Goal: Book appointment/travel/reservation

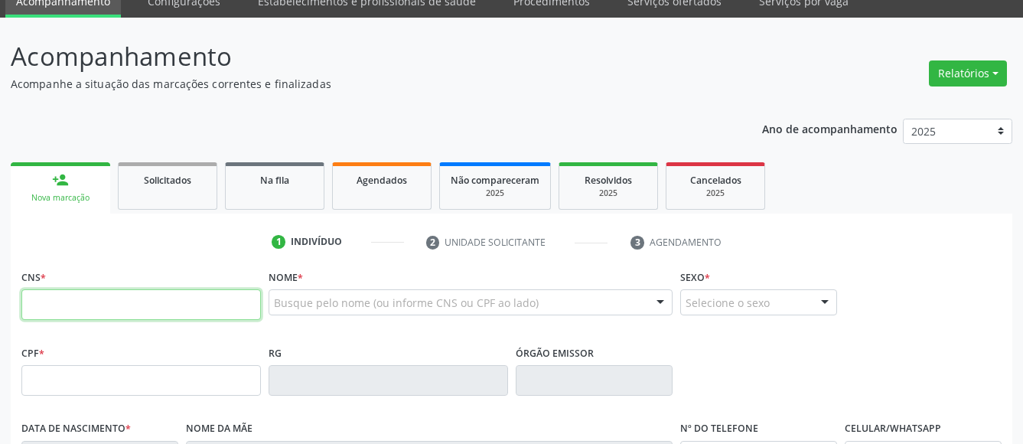
scroll to position [78, 0]
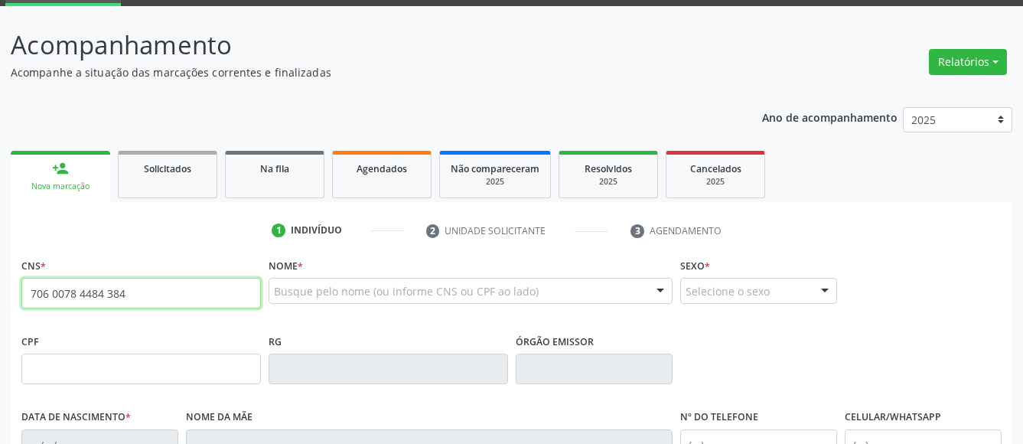
type input "706 0078 4484 3849"
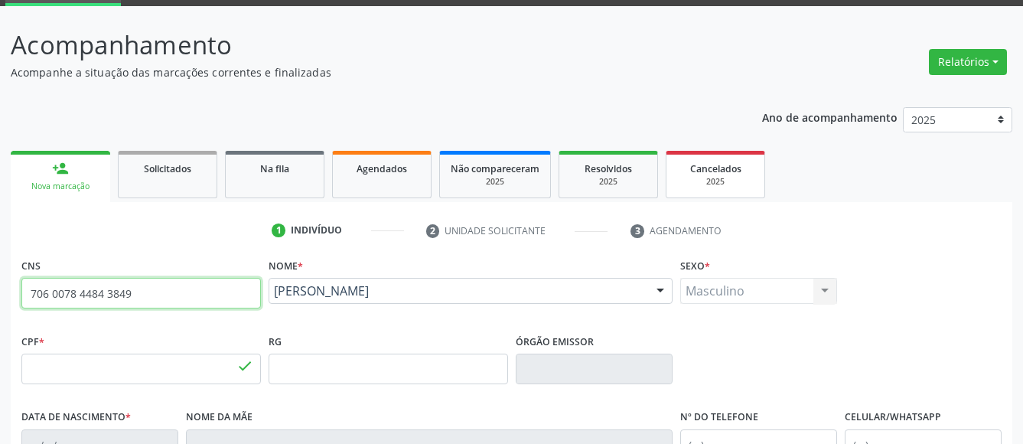
type input "111.614.144-28"
type input "11/04/1994"
type input "Vera Lucia da Silva"
type input "(99) 99999-9999"
type input "037.371.684-23"
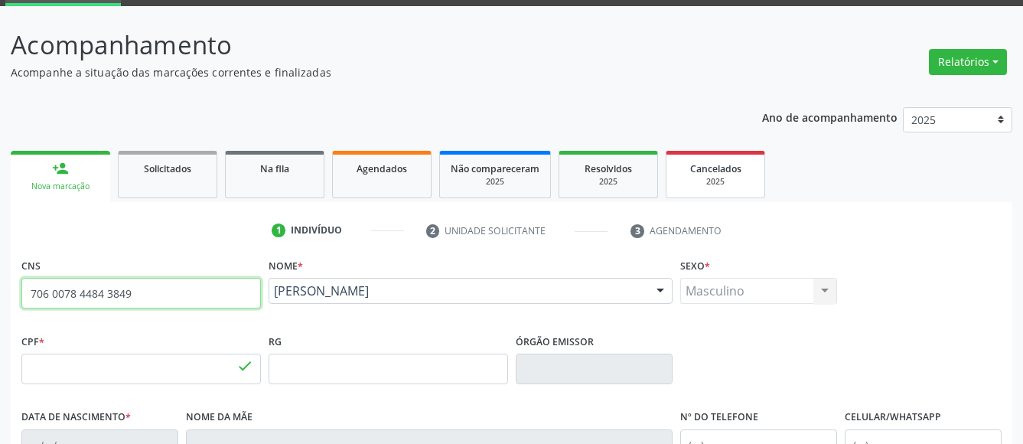
type input "1451"
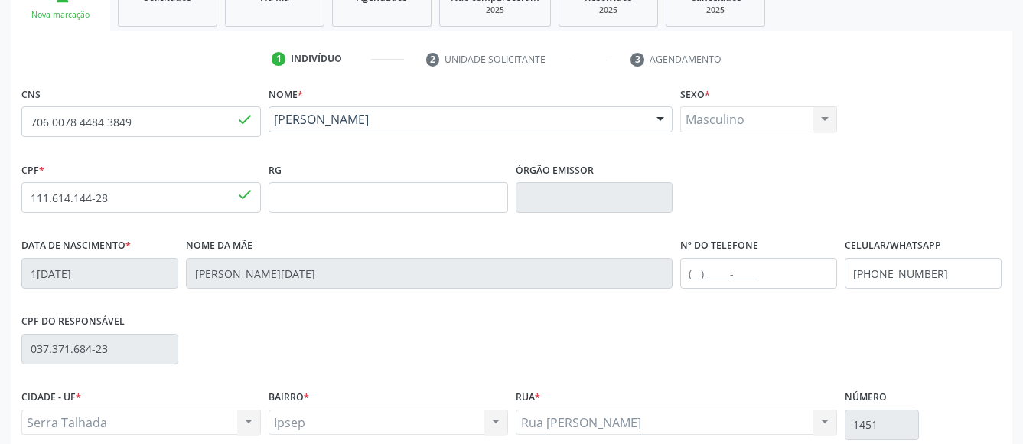
scroll to position [385, 0]
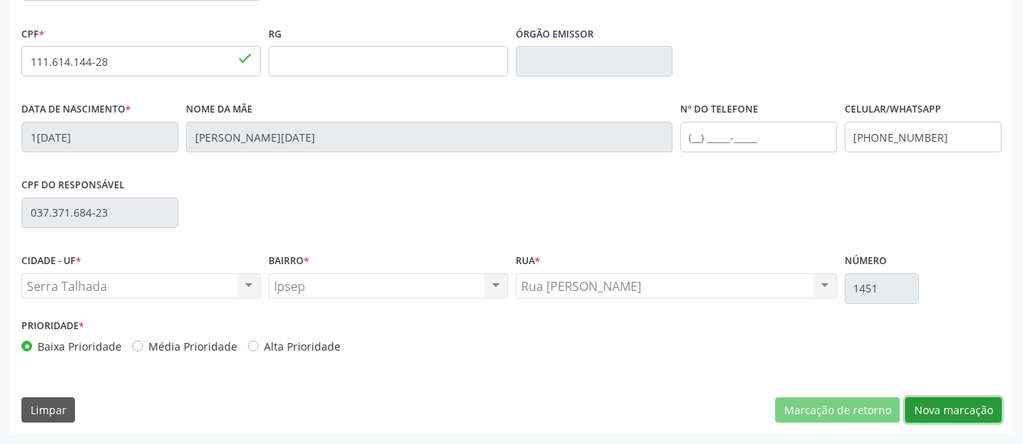
click at [969, 408] on button "Nova marcação" at bounding box center [953, 410] width 96 height 26
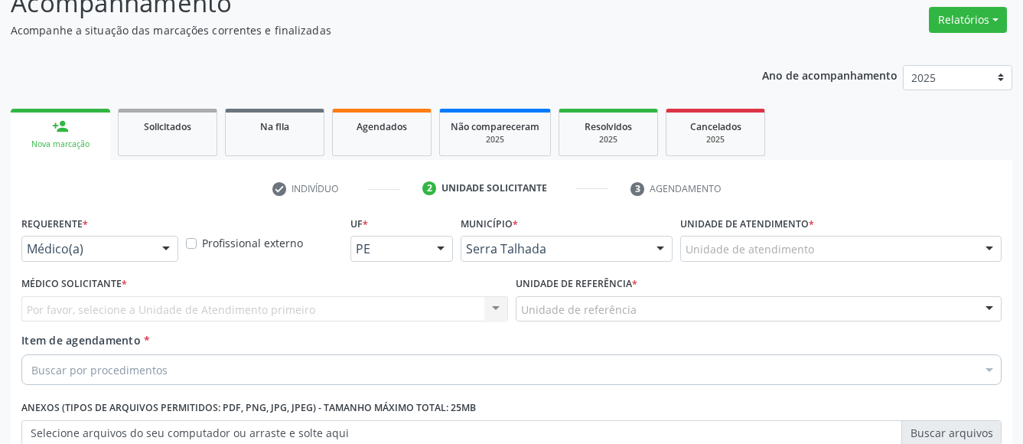
scroll to position [93, 0]
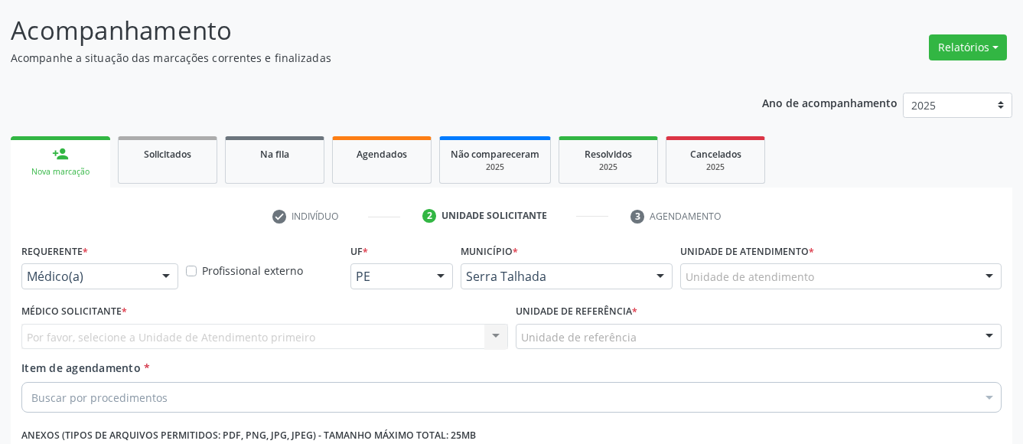
click at [92, 268] on div "Médico(a)" at bounding box center [99, 276] width 157 height 26
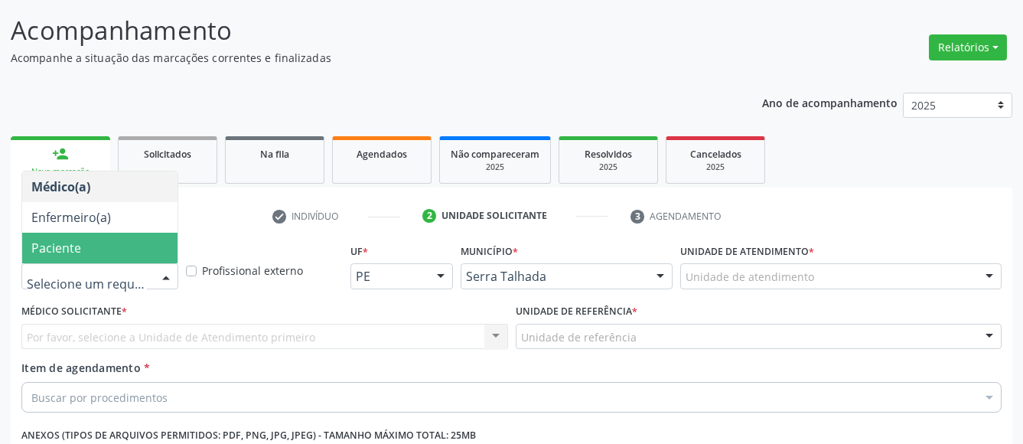
click at [62, 241] on span "Paciente" at bounding box center [56, 247] width 50 height 17
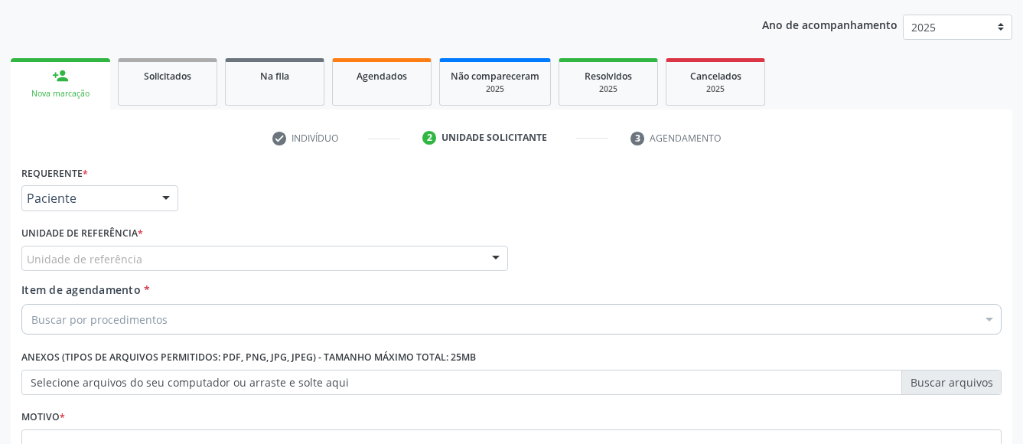
scroll to position [249, 0]
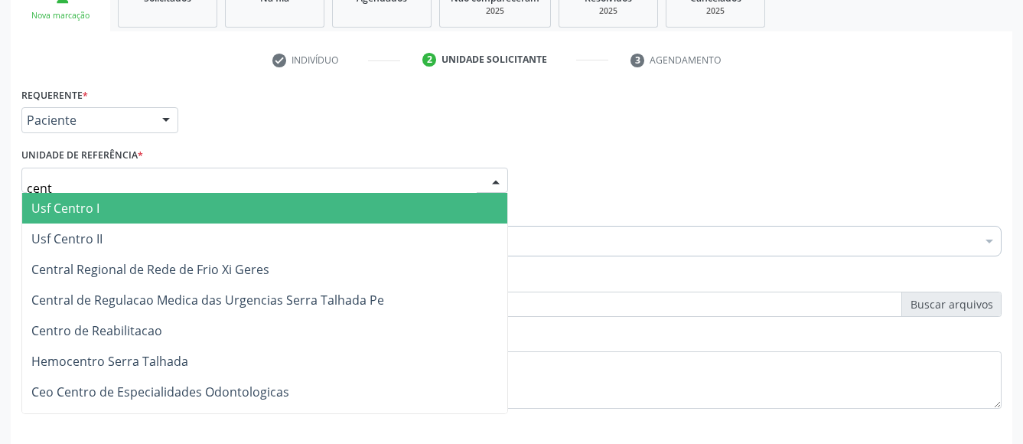
type input "centr"
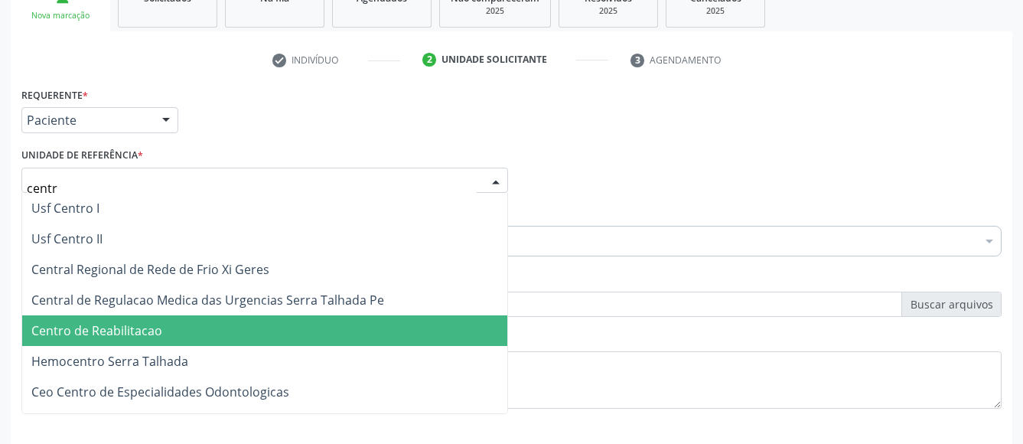
click at [127, 327] on span "Centro de Reabilitacao" at bounding box center [96, 330] width 131 height 17
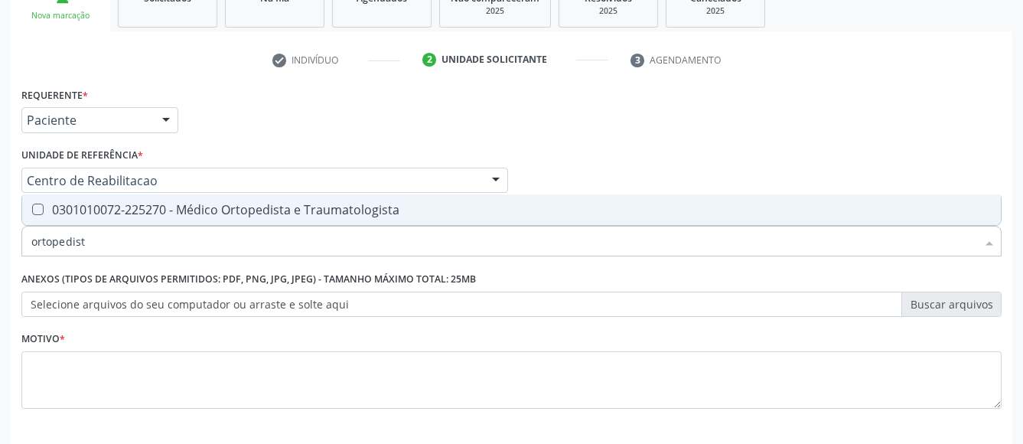
type input "ortopedista"
click at [132, 209] on div "0301010072-225270 - Médico Ortopedista e Traumatologista" at bounding box center [511, 209] width 960 height 12
checkbox Traumatologista "true"
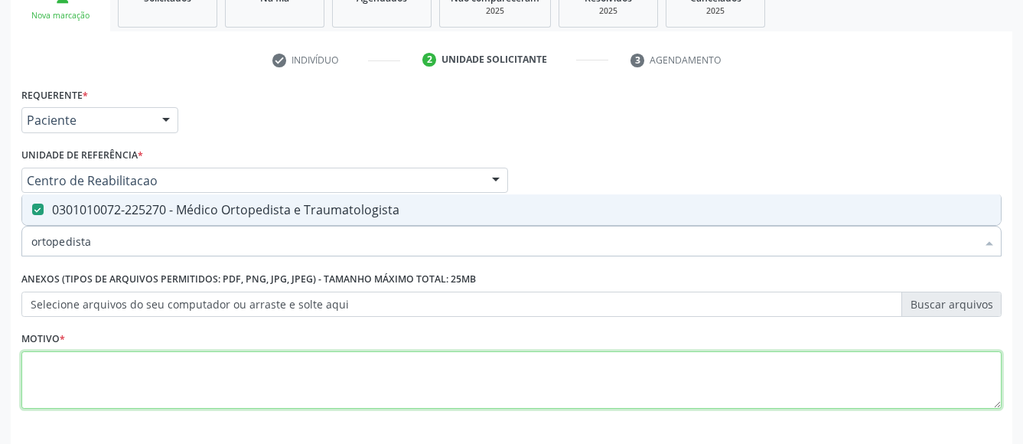
click at [155, 389] on textarea at bounding box center [511, 380] width 980 height 58
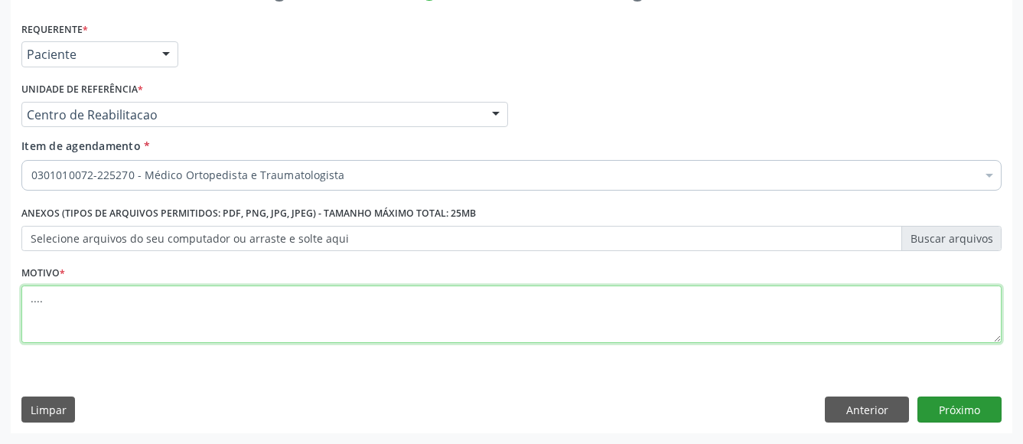
type textarea "...."
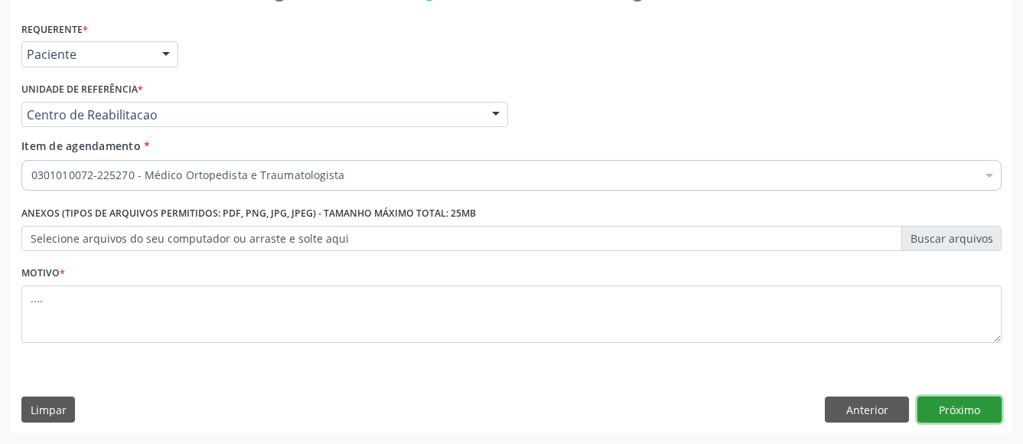
drag, startPoint x: 975, startPoint y: 407, endPoint x: 285, endPoint y: 203, distance: 719.2
click at [975, 406] on button "Próximo" at bounding box center [959, 409] width 84 height 26
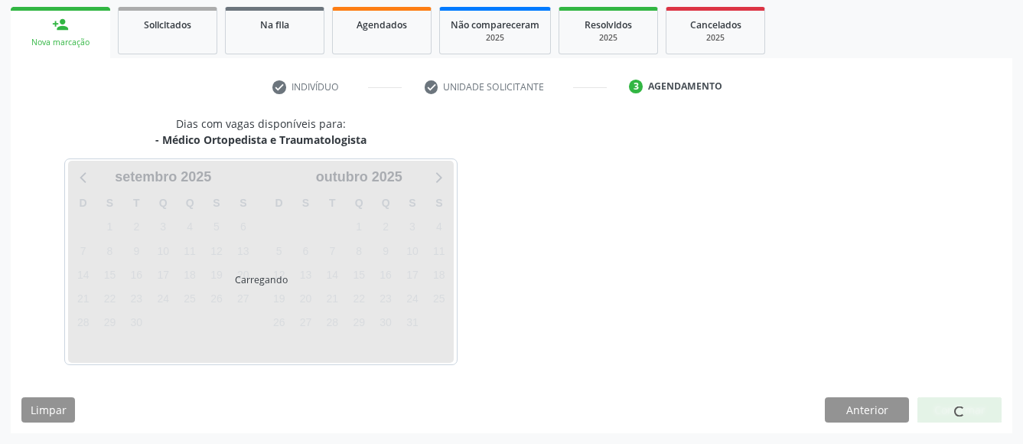
scroll to position [222, 0]
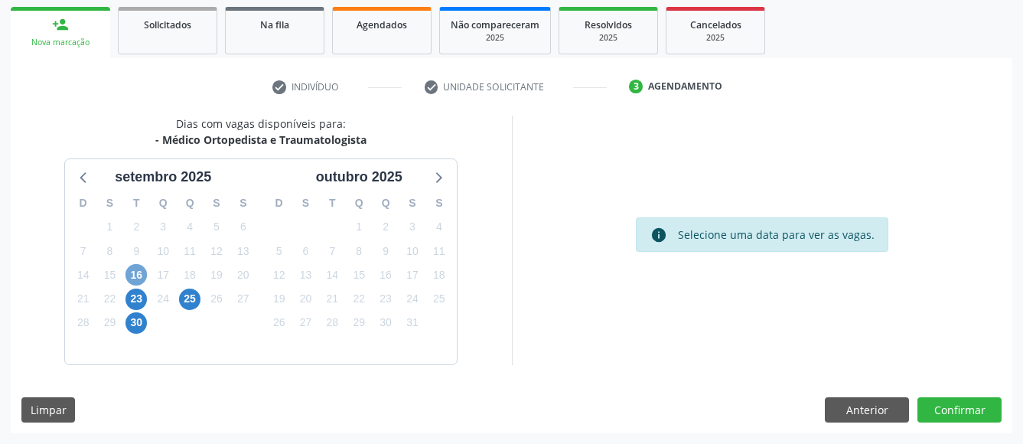
click at [145, 270] on span "16" at bounding box center [135, 274] width 21 height 21
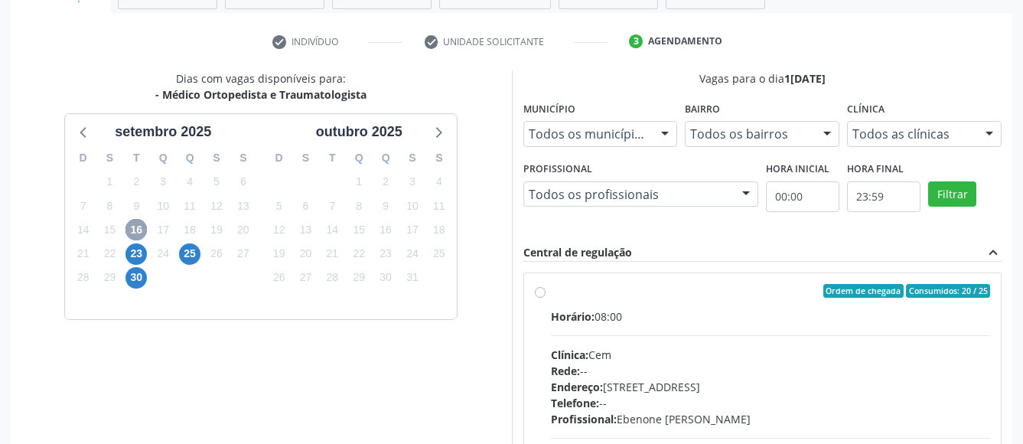
scroll to position [300, 0]
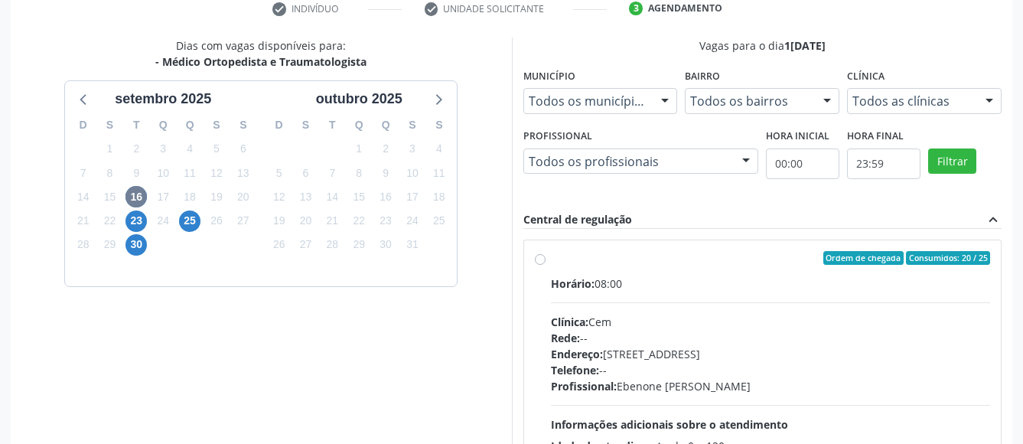
click at [551, 255] on label "Ordem de chegada Consumidos: 20 / 25 Horário: 08:00 Clínica: Cem Rede: -- Ender…" at bounding box center [771, 368] width 440 height 235
click at [543, 255] on input "Ordem de chegada Consumidos: 20 / 25 Horário: 08:00 Clínica: Cem Rede: -- Ender…" at bounding box center [540, 258] width 11 height 14
radio input "true"
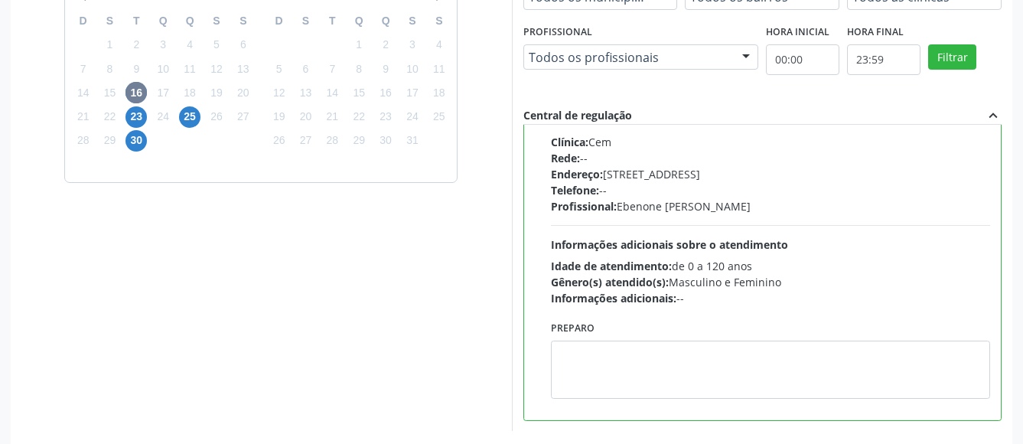
scroll to position [470, 0]
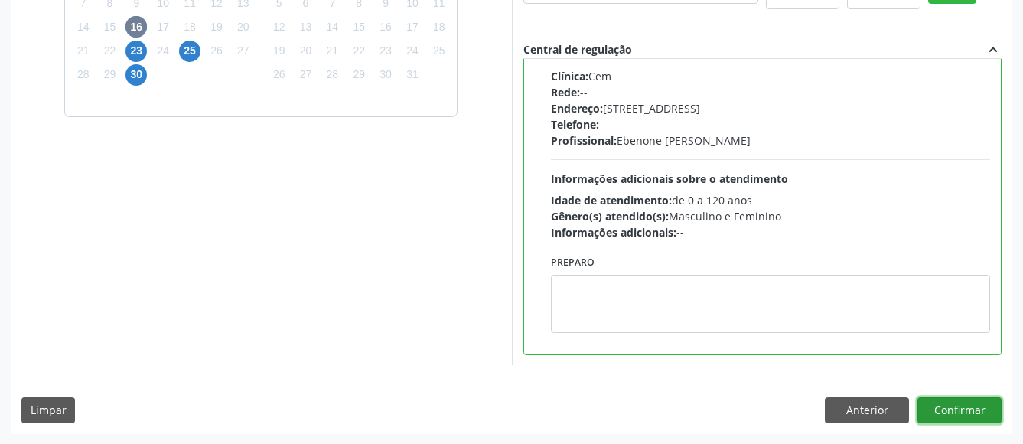
click at [963, 407] on button "Confirmar" at bounding box center [959, 410] width 84 height 26
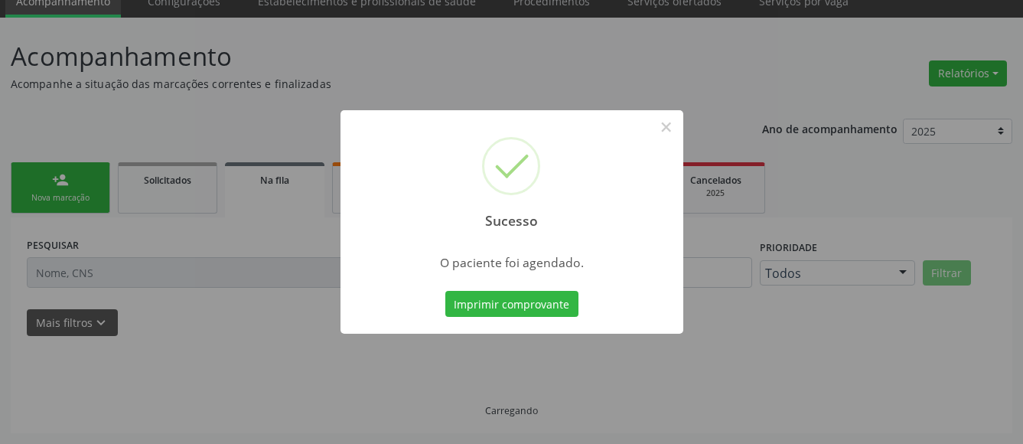
scroll to position [66, 0]
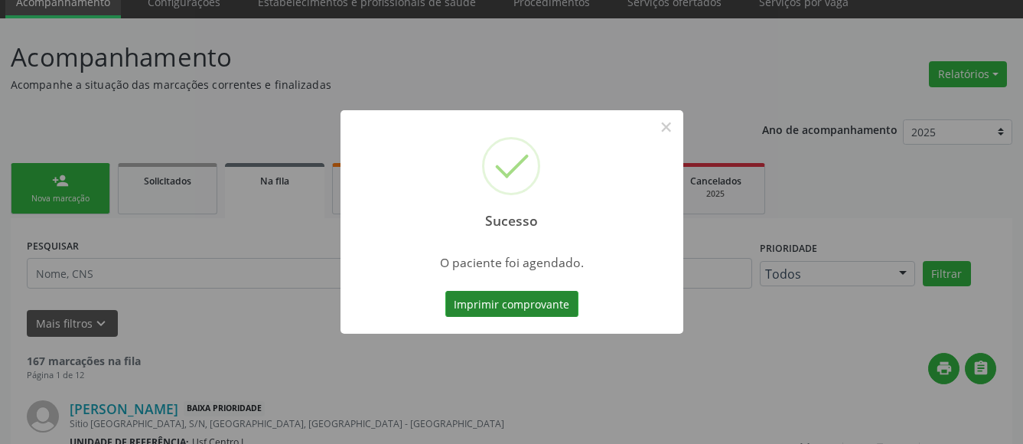
click at [512, 303] on button "Imprimir comprovante" at bounding box center [511, 304] width 133 height 26
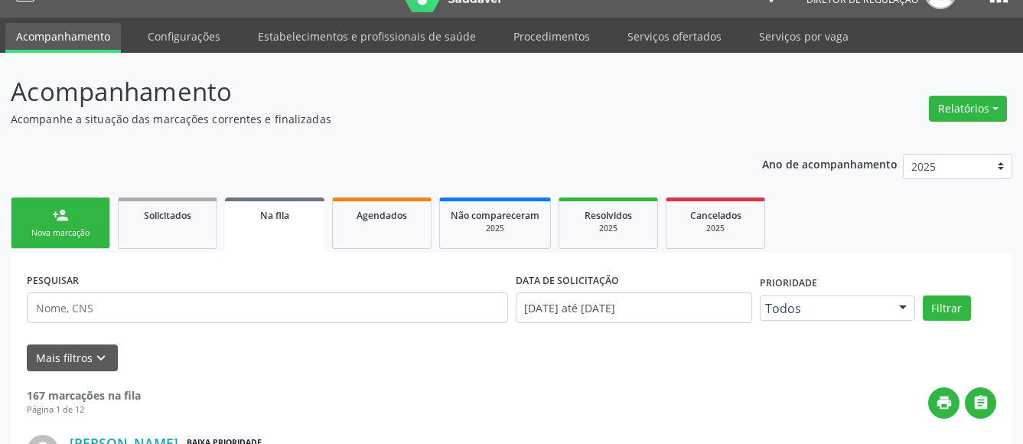
scroll to position [0, 0]
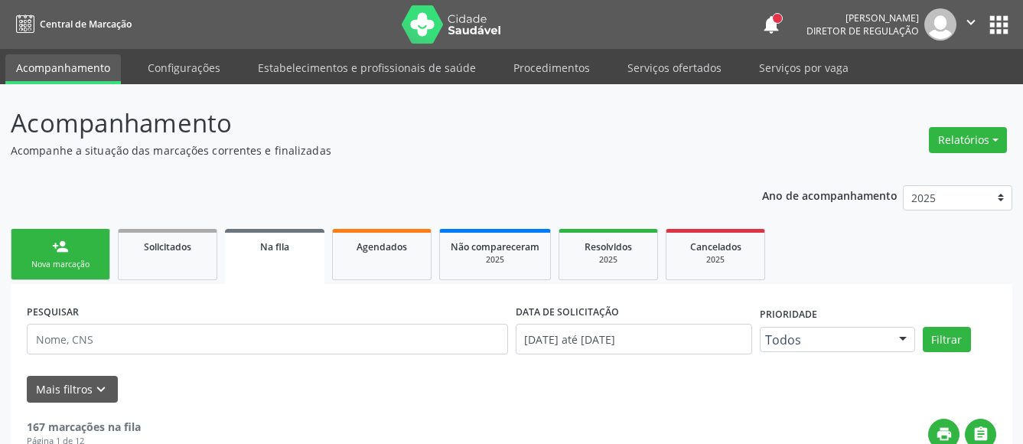
click at [1007, 18] on button "apps" at bounding box center [998, 24] width 27 height 27
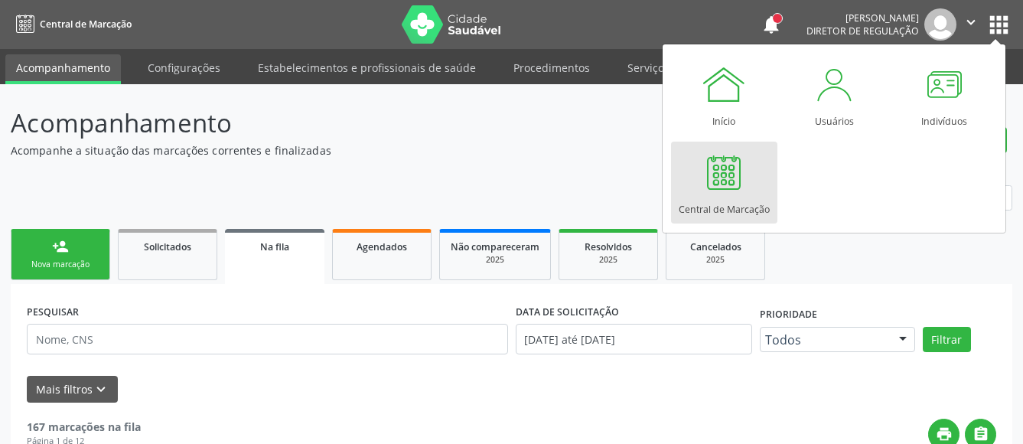
click at [750, 167] on link "Central de Marcação" at bounding box center [724, 182] width 106 height 82
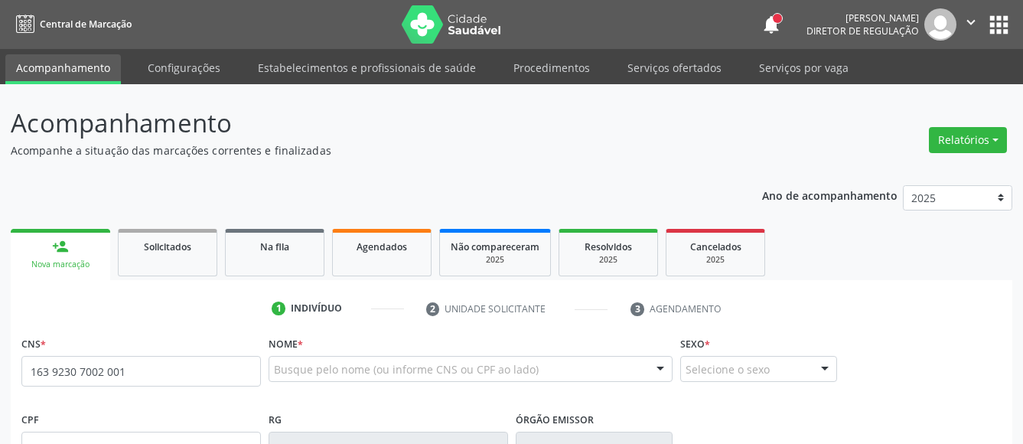
type input "163 9230 7002 0018"
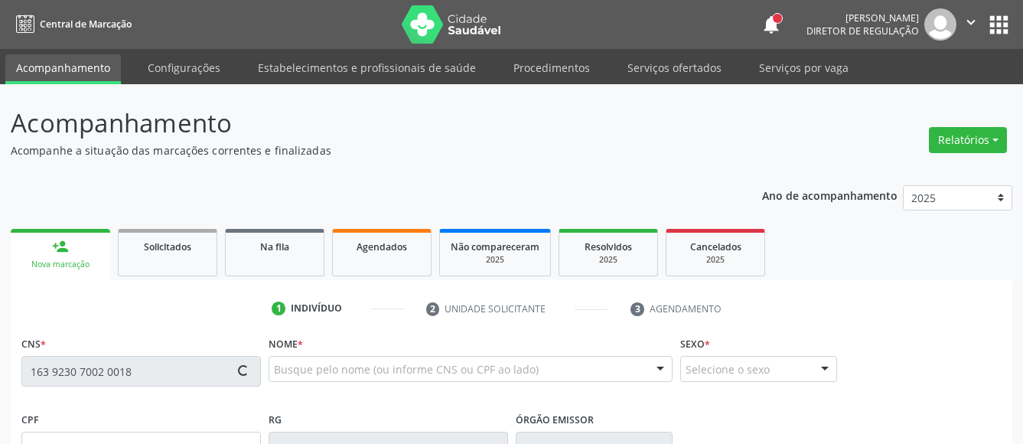
scroll to position [78, 0]
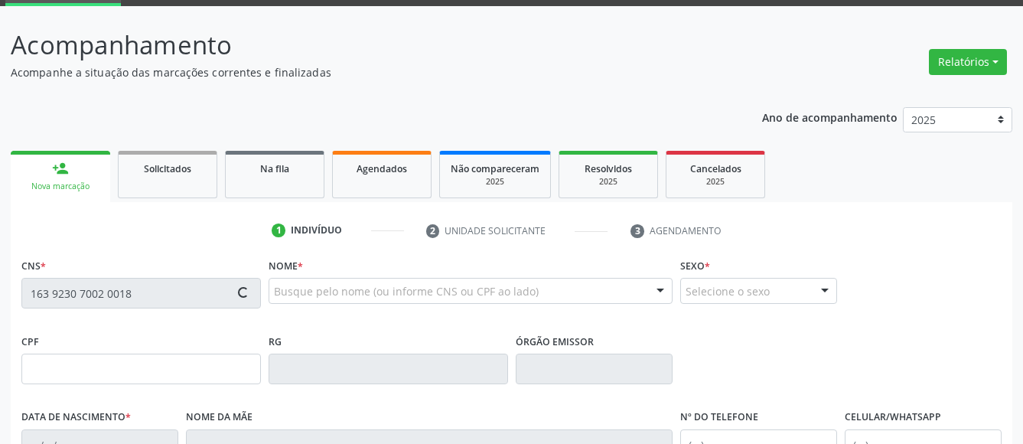
type input "076.381.504-73"
type input "07/03/1983"
type input "Ivonete Francisca dos Santos"
type input "(87) 99999-9999"
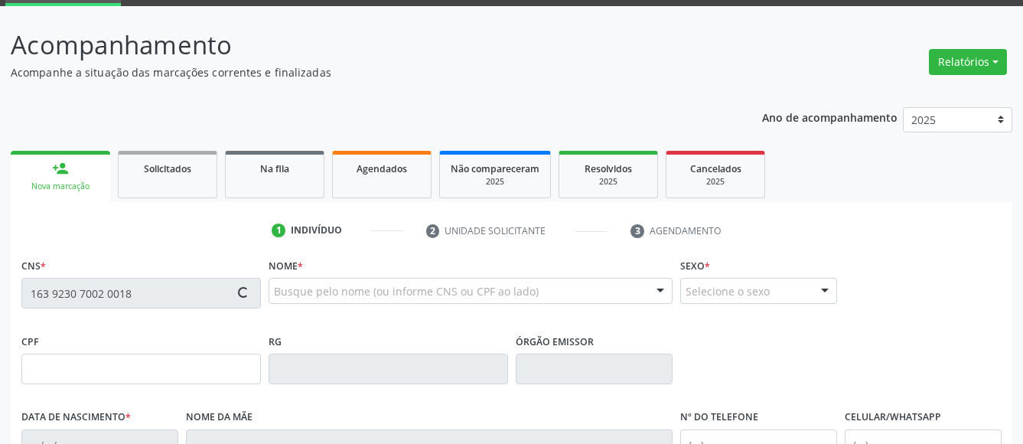
type input "342.056.908-43"
type input "848"
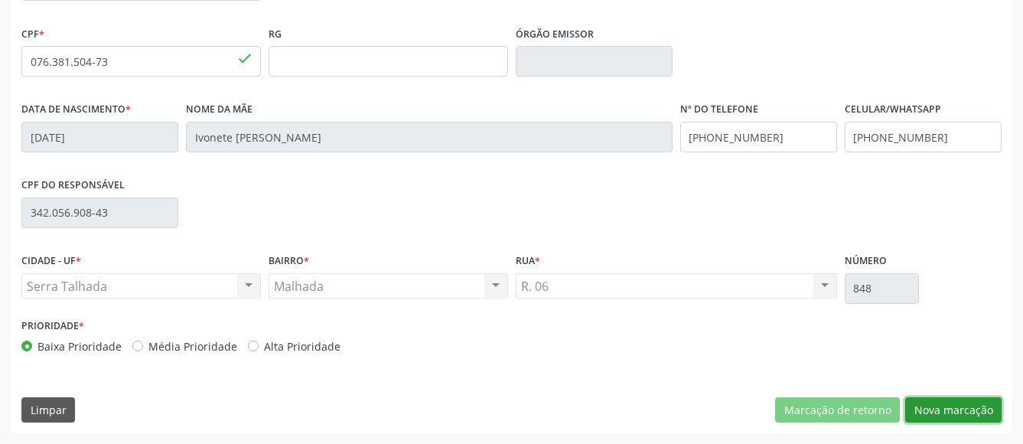
click at [979, 415] on button "Nova marcação" at bounding box center [953, 410] width 96 height 26
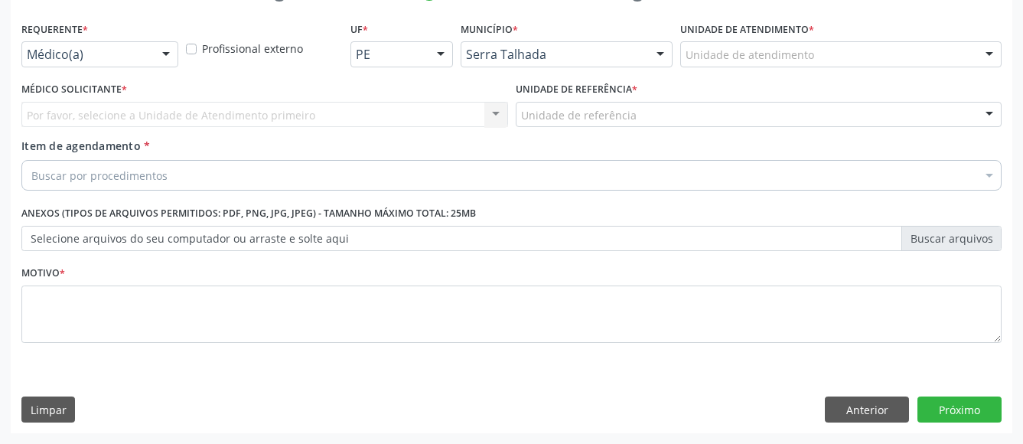
scroll to position [327, 0]
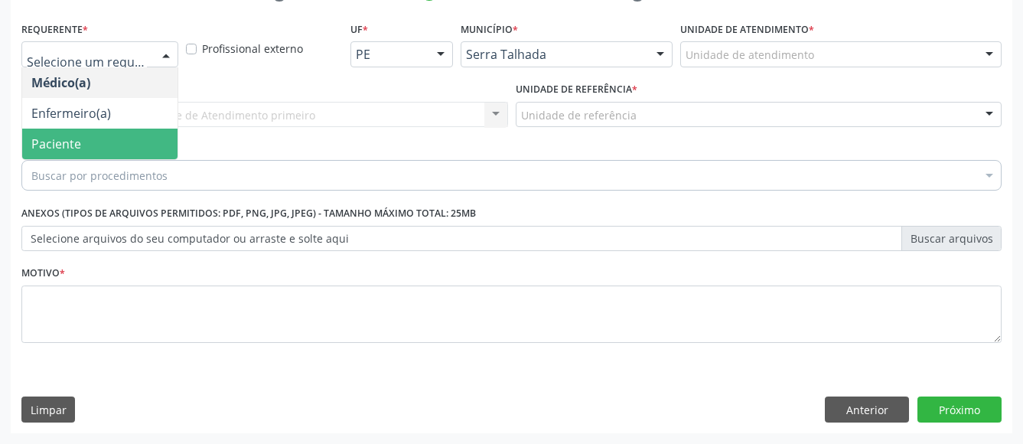
click at [87, 128] on span "Paciente" at bounding box center [99, 143] width 155 height 31
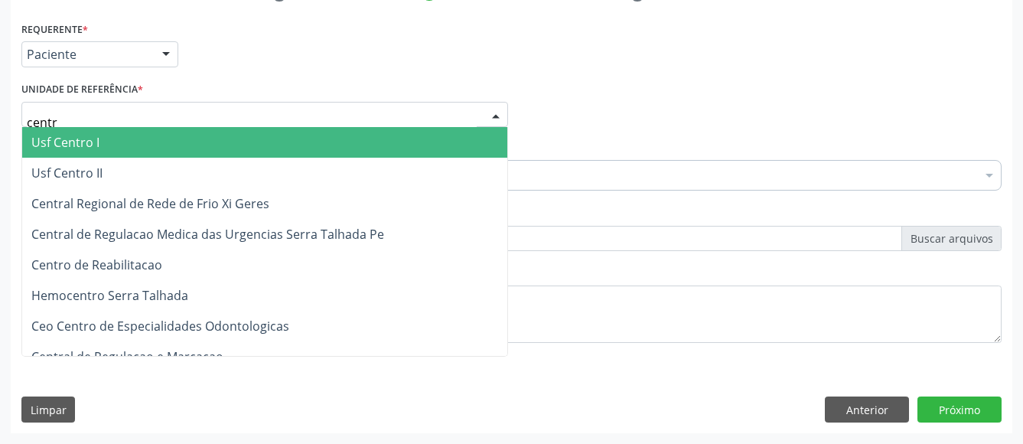
type input "centro"
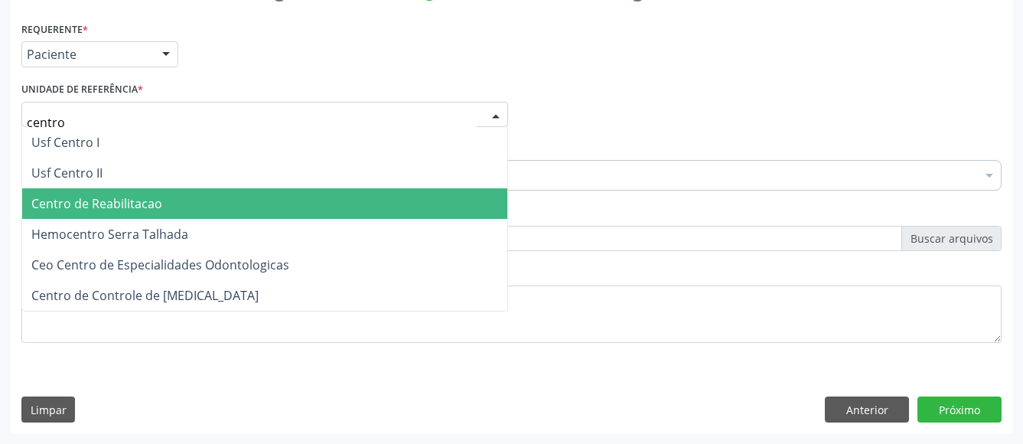
click at [116, 195] on span "Centro de Reabilitacao" at bounding box center [96, 203] width 131 height 17
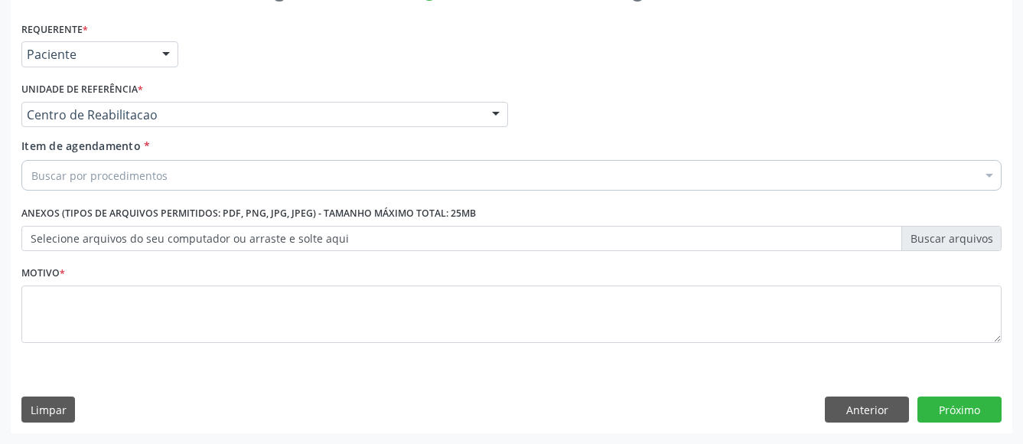
click at [119, 145] on div "Item de agendamento * Buscar por procedimentos Selecionar todos 0304070076 - .Q…" at bounding box center [511, 162] width 980 height 48
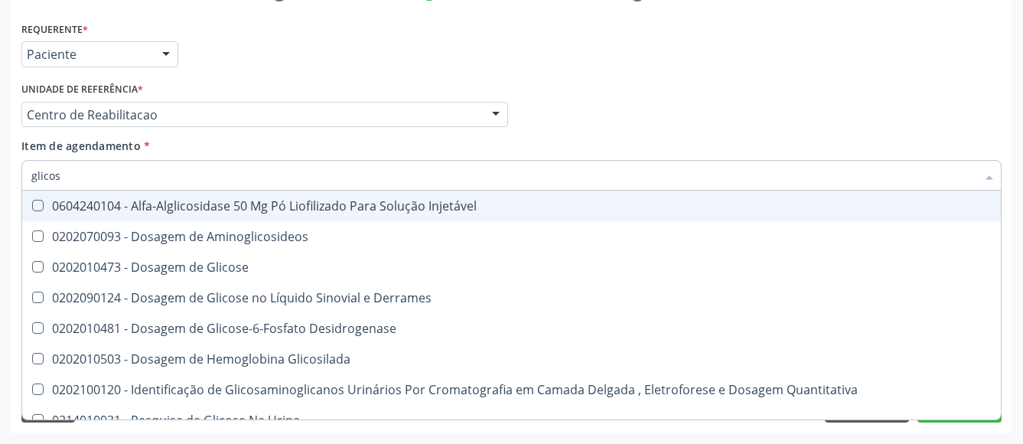
type input "glicose"
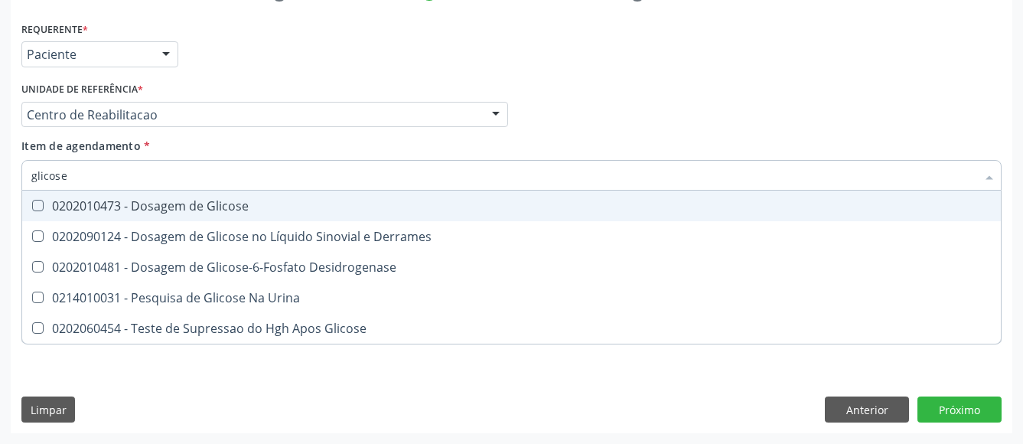
click at [103, 200] on div "0202010473 - Dosagem de Glicose" at bounding box center [511, 206] width 960 height 12
checkbox Glicose "true"
type input "glicos"
checkbox Glicose "false"
checkbox Desidrogenase "true"
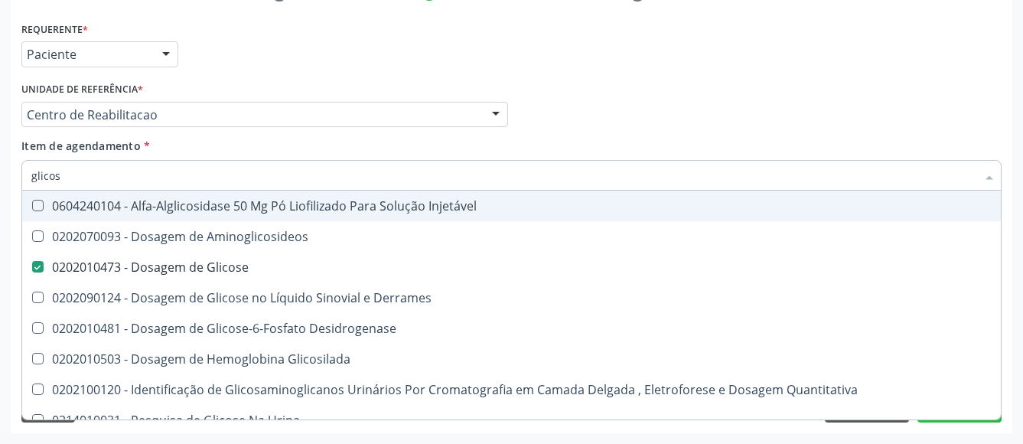
type input "glico"
checkbox Glicose "false"
checkbox Glicosilada "true"
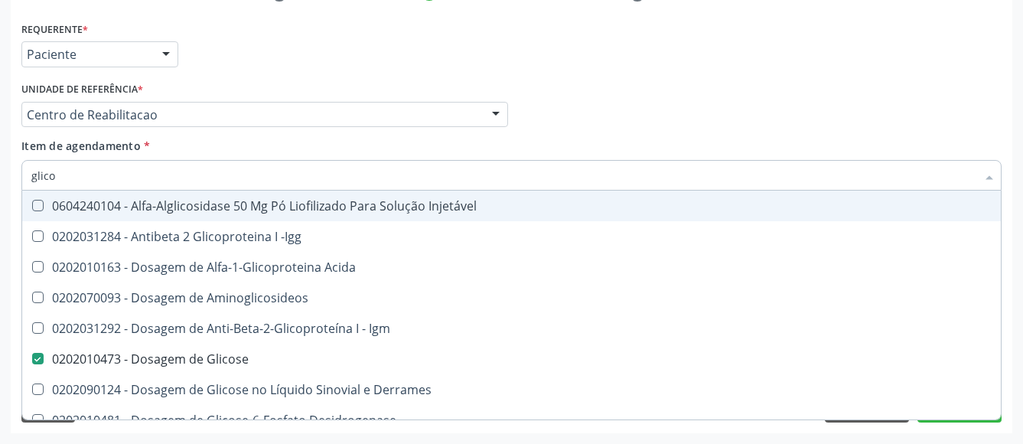
type input "glic"
checkbox Glicose "false"
checkbox Glicose "true"
type input "gli"
checkbox Glicose "false"
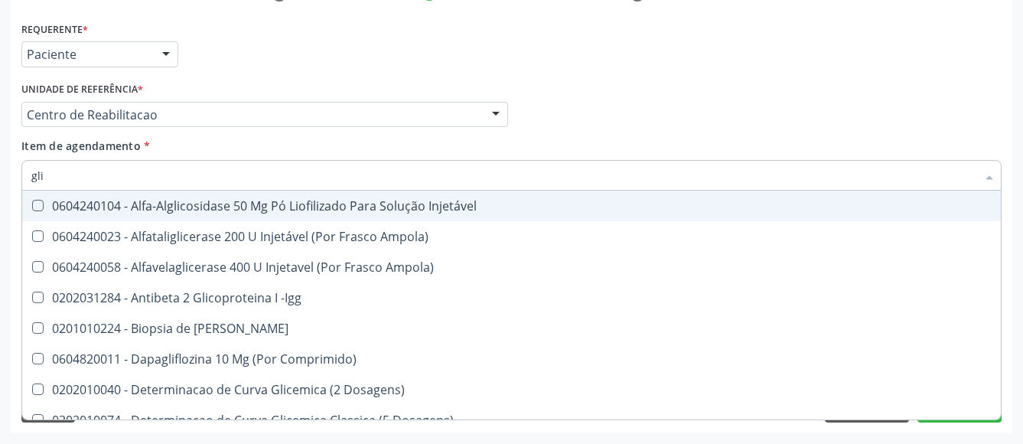
type input "gl"
checkbox Glicose "false"
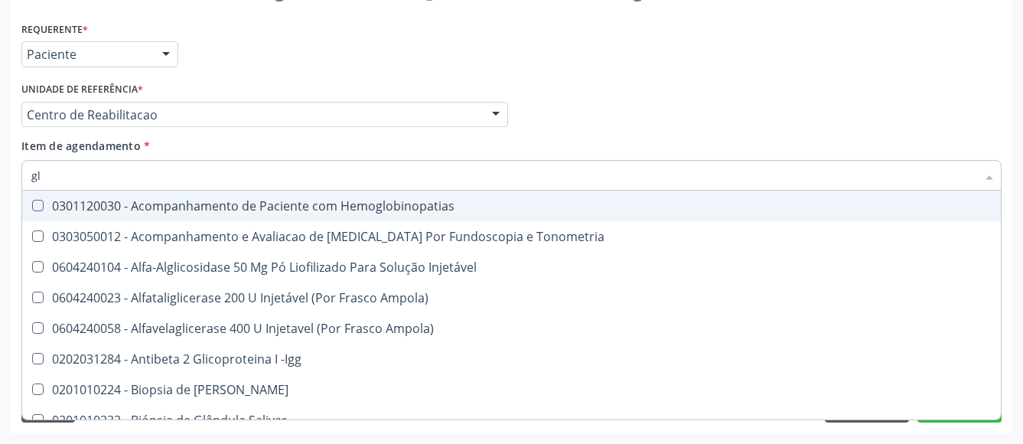
type input "g"
checkbox Glicose "false"
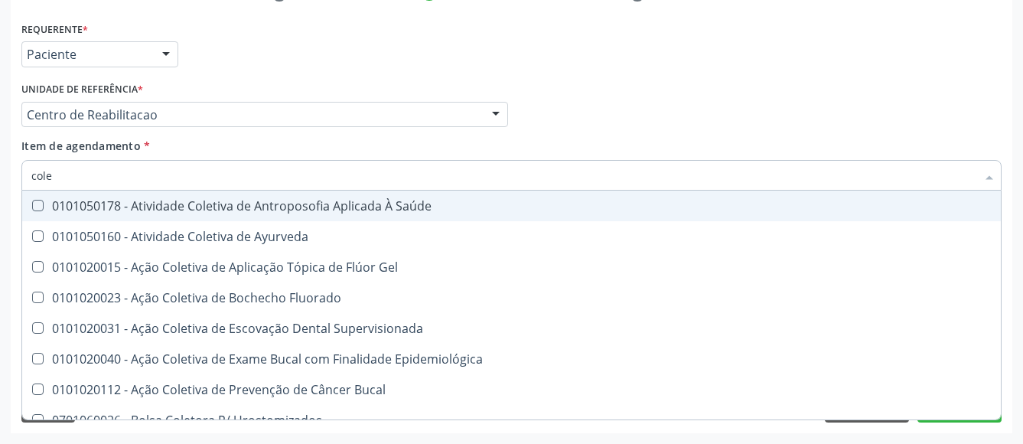
type input "coles"
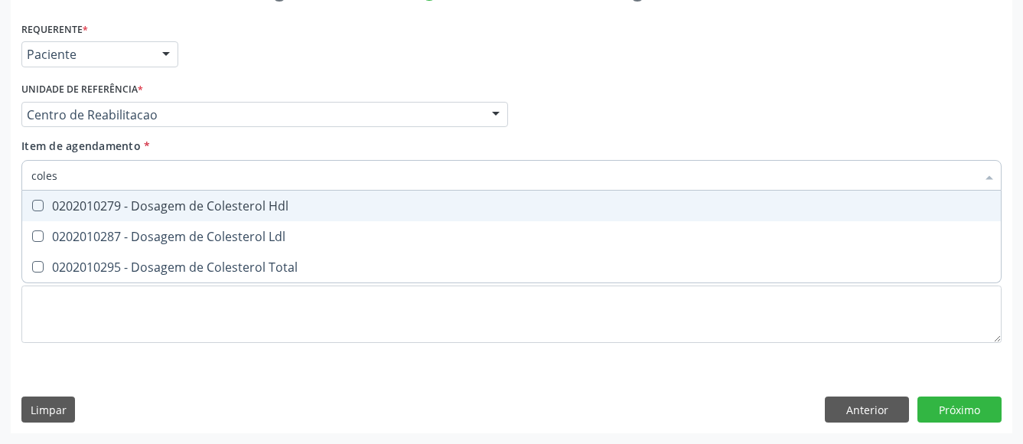
click at [103, 200] on div "0202010279 - Dosagem de Colesterol Hdl" at bounding box center [511, 206] width 960 height 12
checkbox Hdl "true"
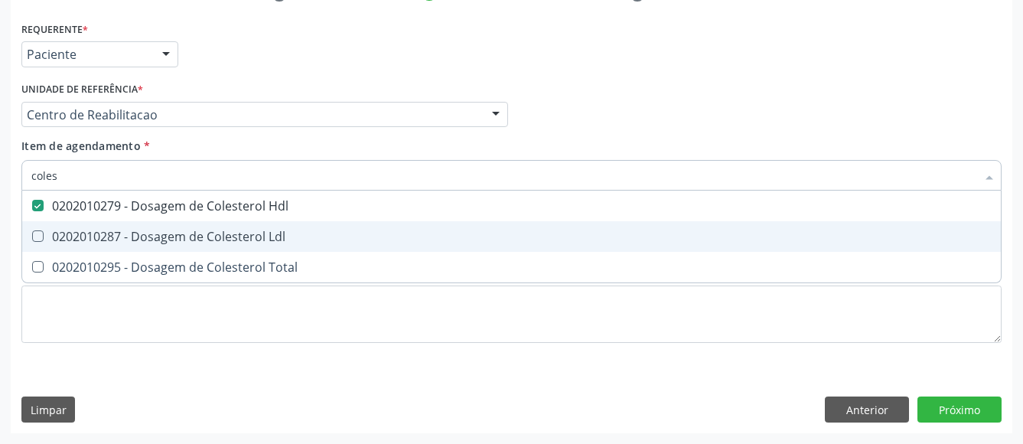
click at [90, 221] on span "0202010287 - Dosagem de Colesterol Ldl" at bounding box center [511, 236] width 978 height 31
checkbox Ldl "true"
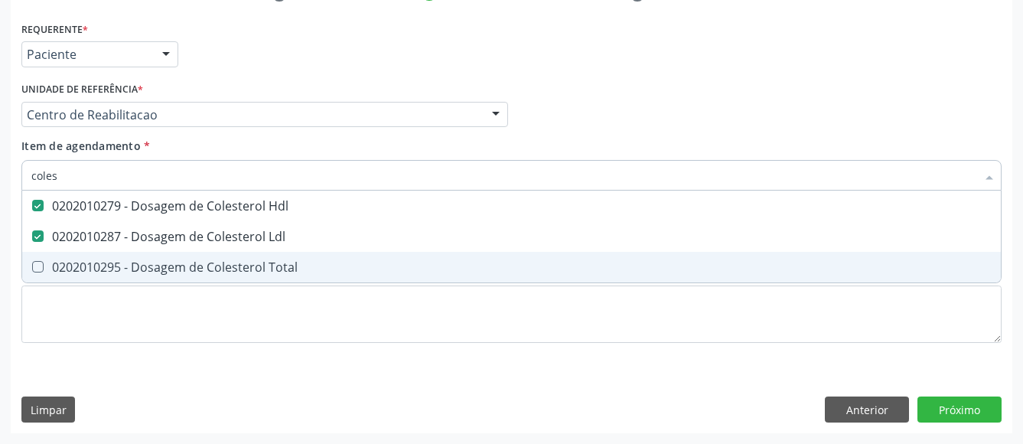
click at [86, 252] on span "0202010295 - Dosagem de Colesterol Total" at bounding box center [511, 267] width 978 height 31
checkbox Total "true"
type input "cole"
checkbox Hdl "false"
checkbox Ldl "false"
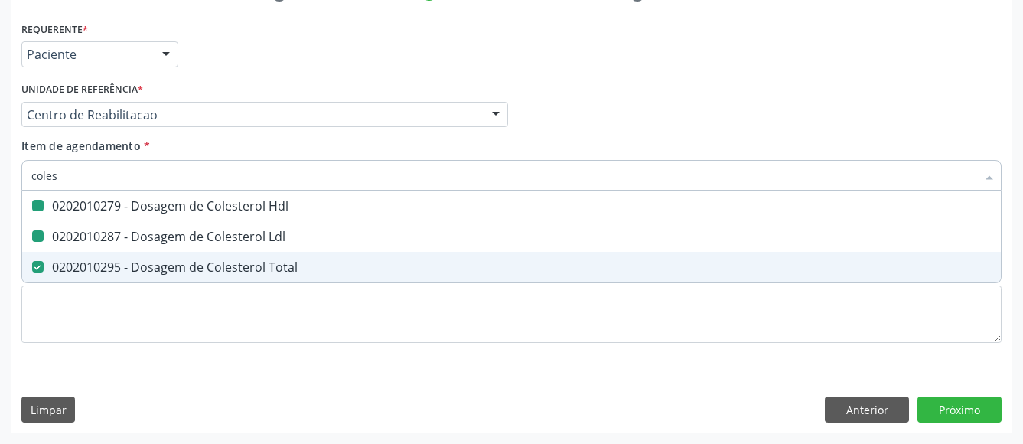
checkbox Total "false"
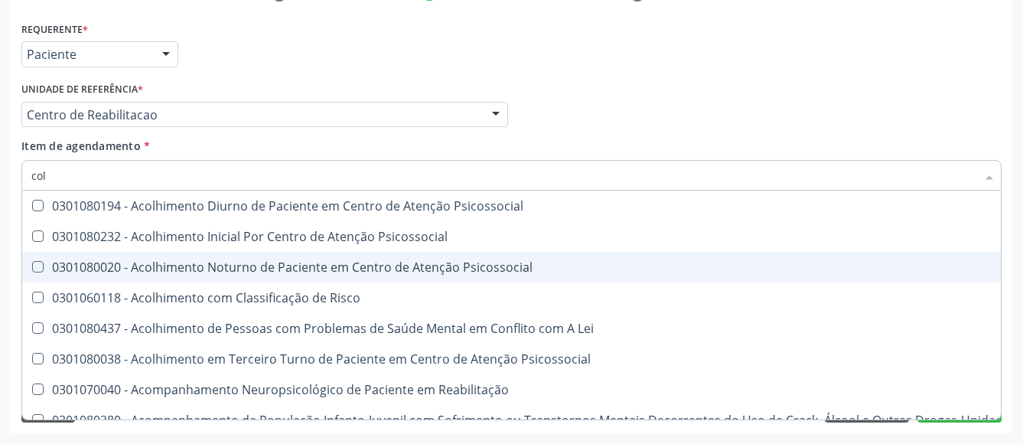
type input "co"
checkbox Hdl "false"
checkbox Ldl "false"
checkbox Total "false"
type input "c"
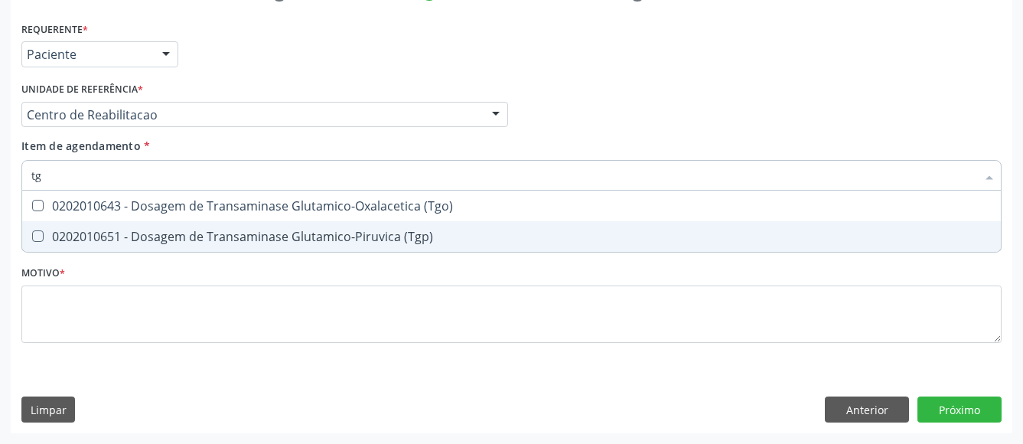
type input "tgo"
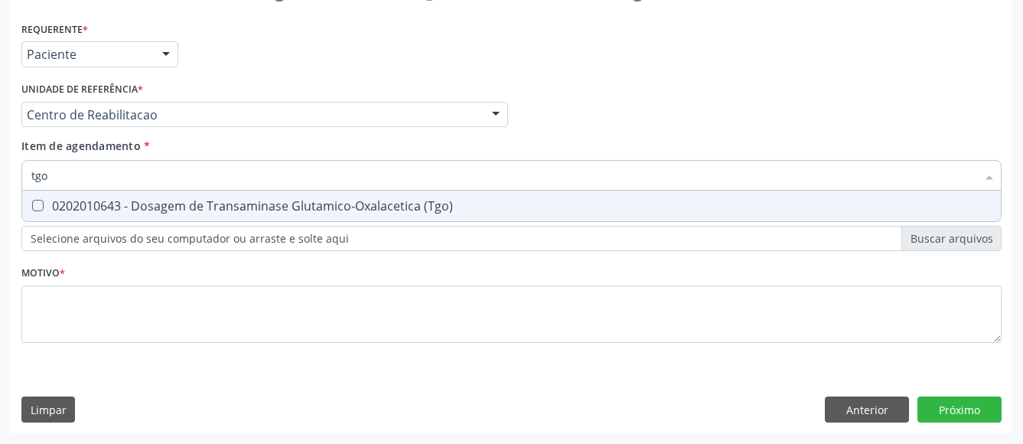
click at [101, 190] on span "0202010643 - Dosagem de Transaminase Glutamico-Oxalacetica (Tgo)" at bounding box center [511, 205] width 978 height 31
checkbox \(Tgo\) "true"
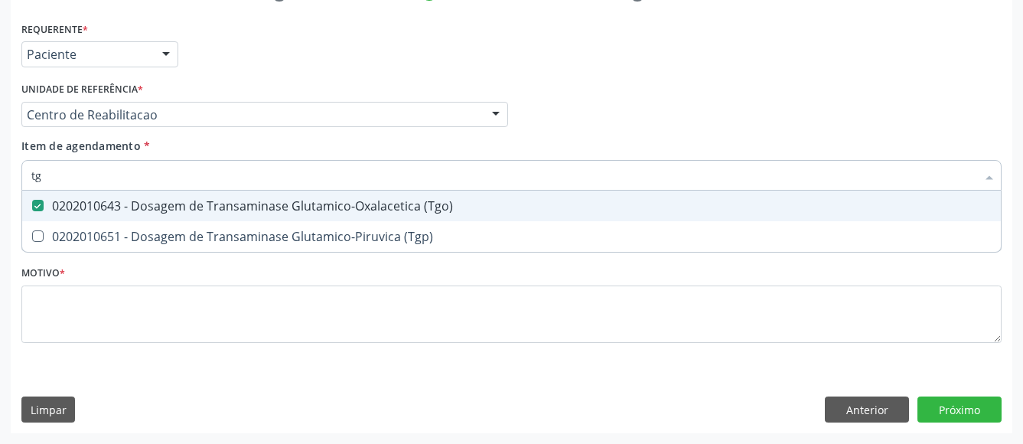
type input "t"
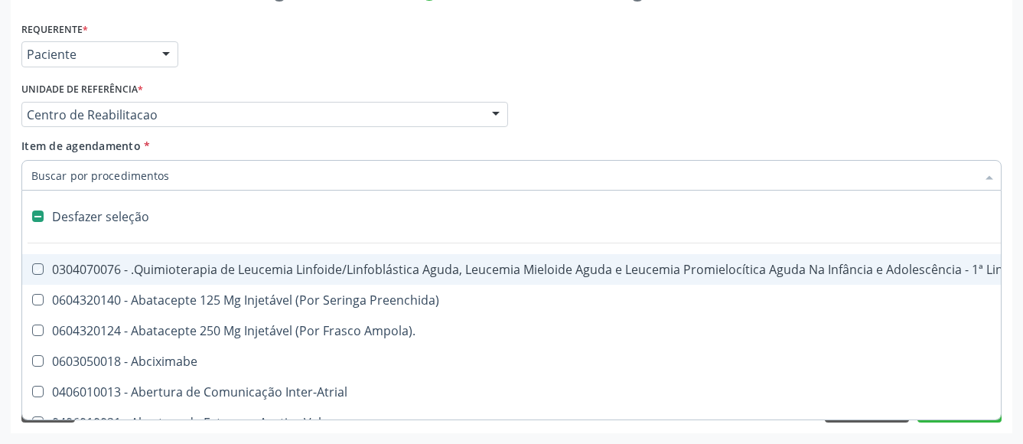
checkbox Manutenção "false"
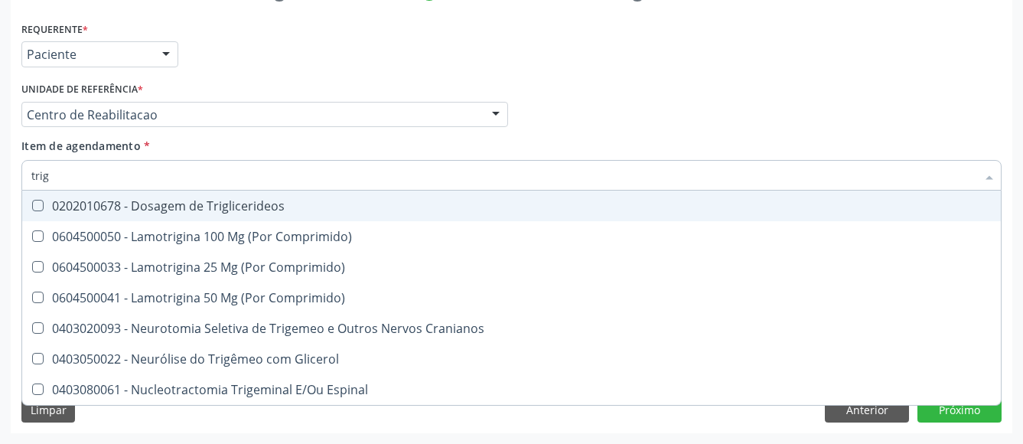
type input "trigl"
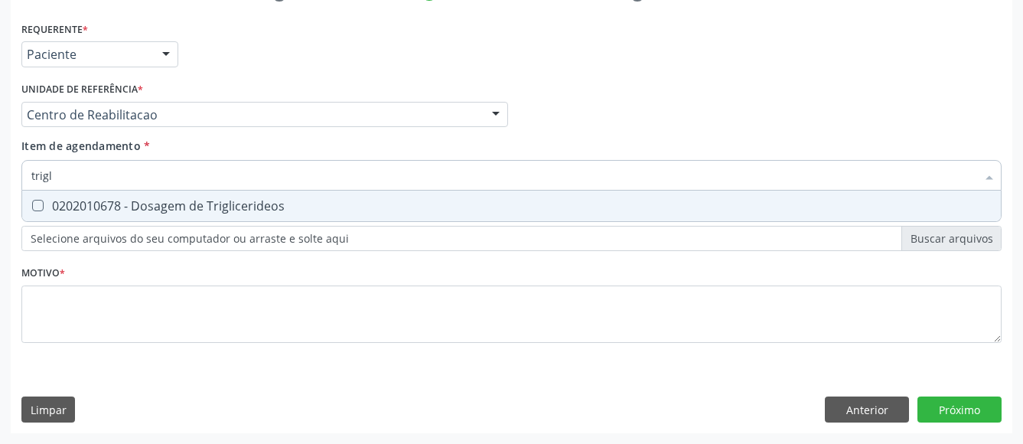
click at [101, 190] on span "0202010678 - Dosagem de Triglicerideos" at bounding box center [511, 205] width 978 height 31
checkbox Triglicerideos "true"
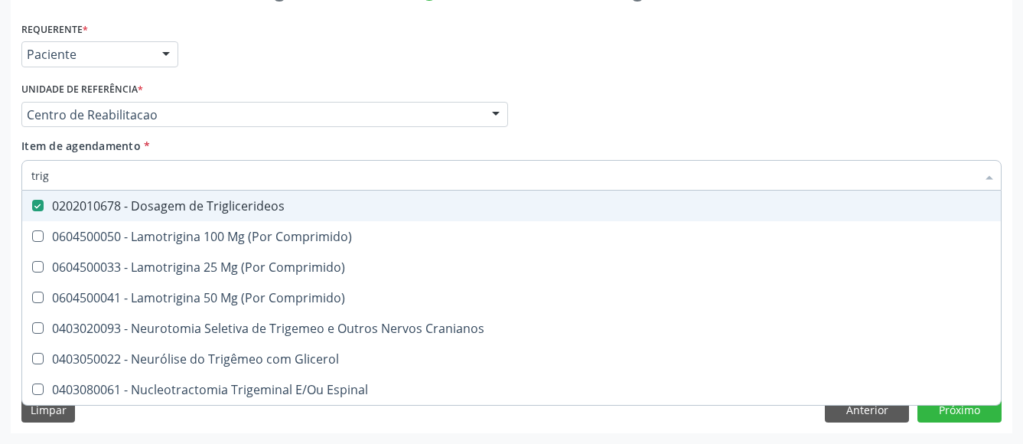
type input "tri"
checkbox Triglicerideos "false"
type input "t"
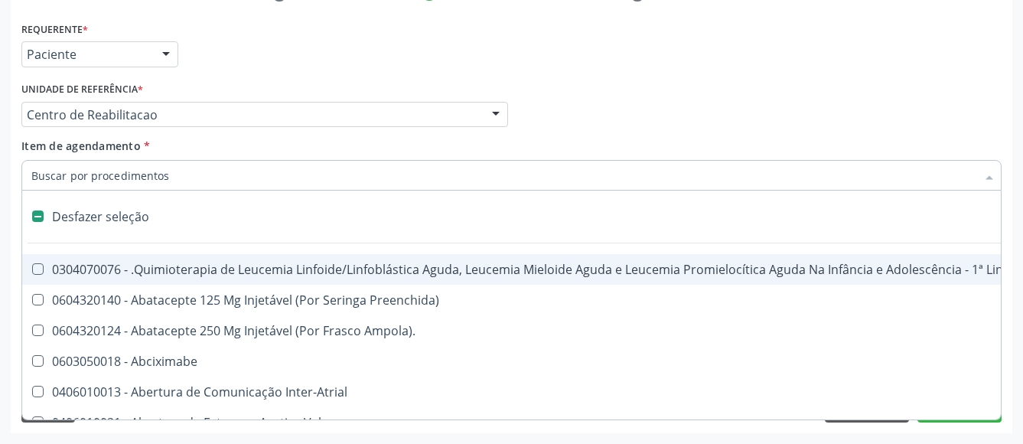
type input "g"
checkbox Linha "true"
checkbox Infusão "true"
checkbox Urostomizados "true"
checkbox Capsula\) "true"
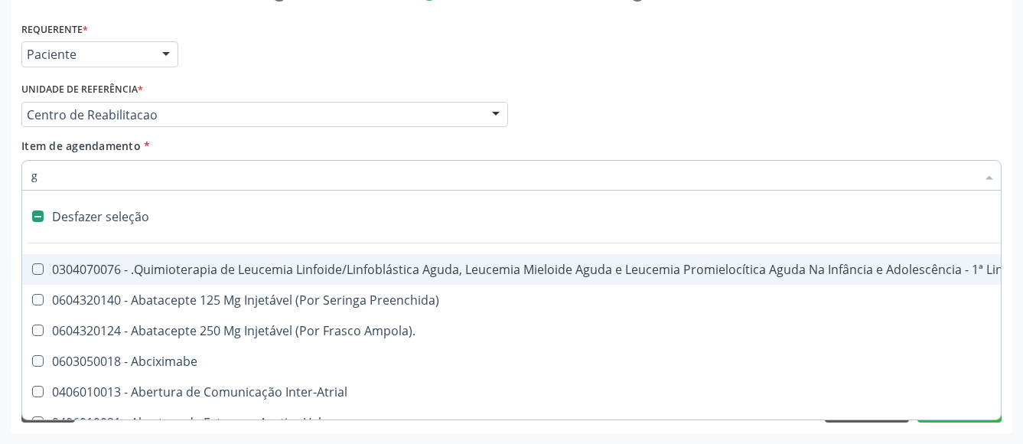
checkbox Ml\) "true"
checkbox Capsula\) "true"
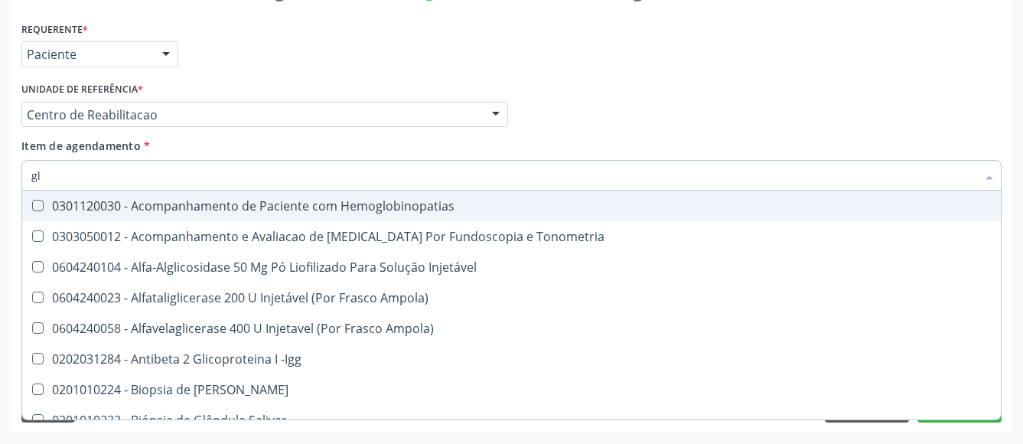
type input "gli"
checkbox \(Confirmatorio\) "true"
checkbox Glomerular "true"
type input "glic"
checkbox Campimetria\) "true"
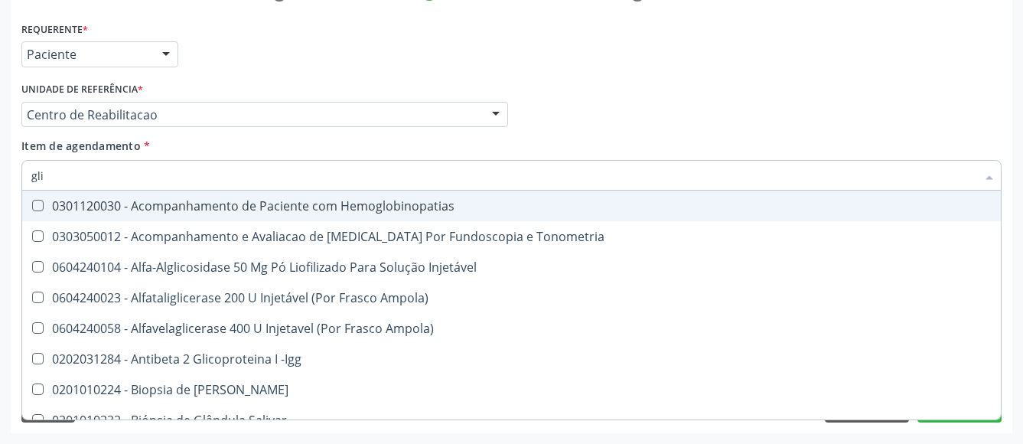
checkbox \(Confirmatorio\) "false"
checkbox Tardio\) "true"
checkbox Glomerular "false"
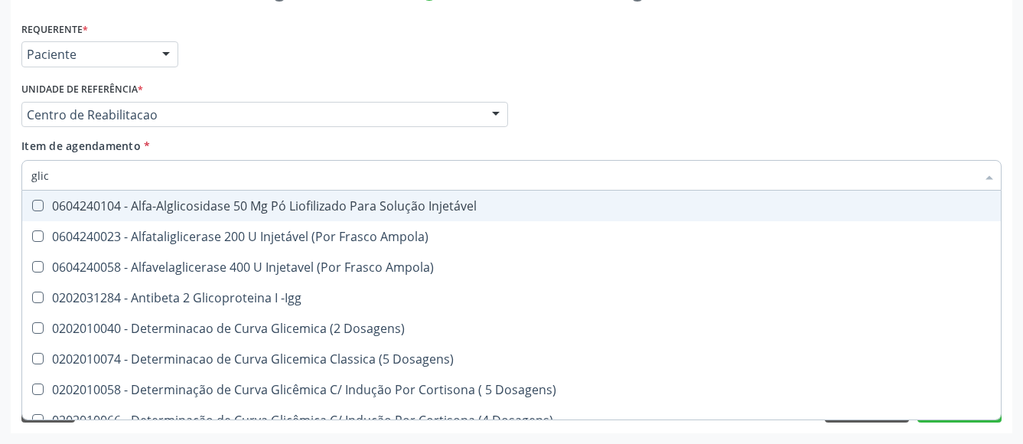
type input "glico"
checkbox Dosagens\) "true"
checkbox Glicose "false"
type input "glicos"
checkbox Ampola\) "true"
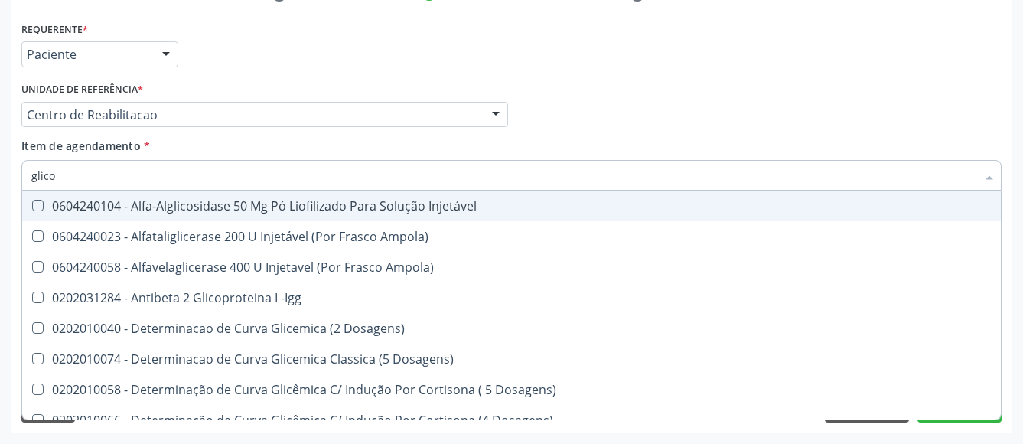
checkbox Dosagens\) "false"
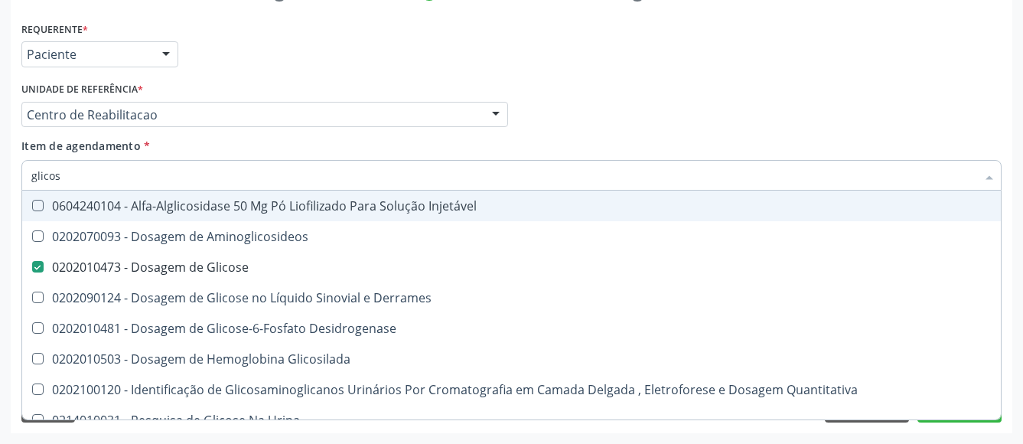
type input "glicosi"
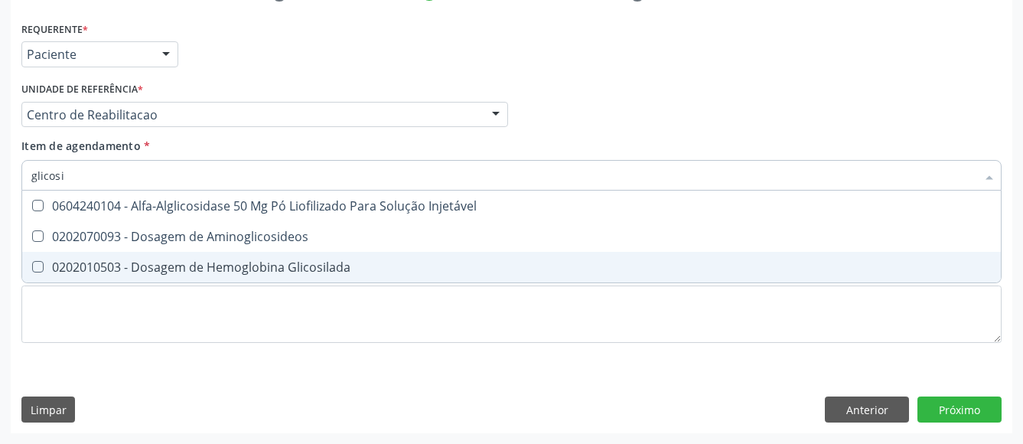
click at [77, 261] on div "0202010503 - Dosagem de Hemoglobina Glicosilada" at bounding box center [511, 267] width 960 height 12
checkbox Glicosilada "true"
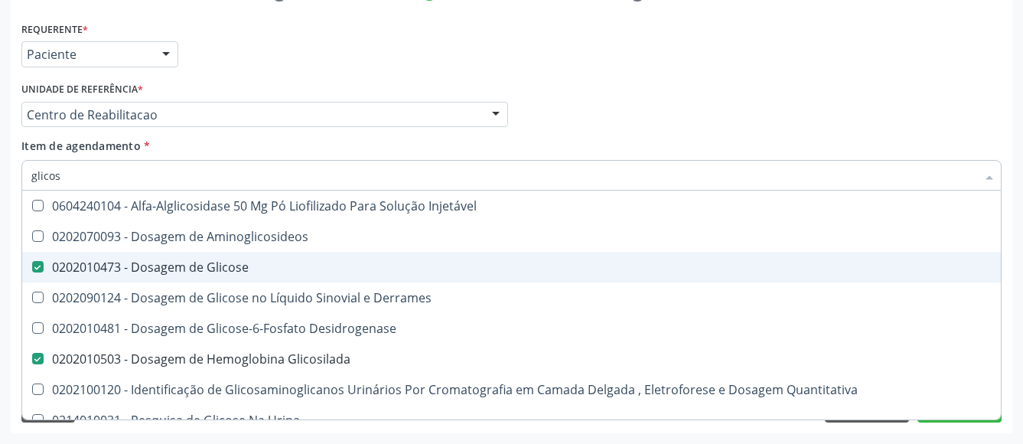
type input "glico"
checkbox Glicose "false"
checkbox Glicose "true"
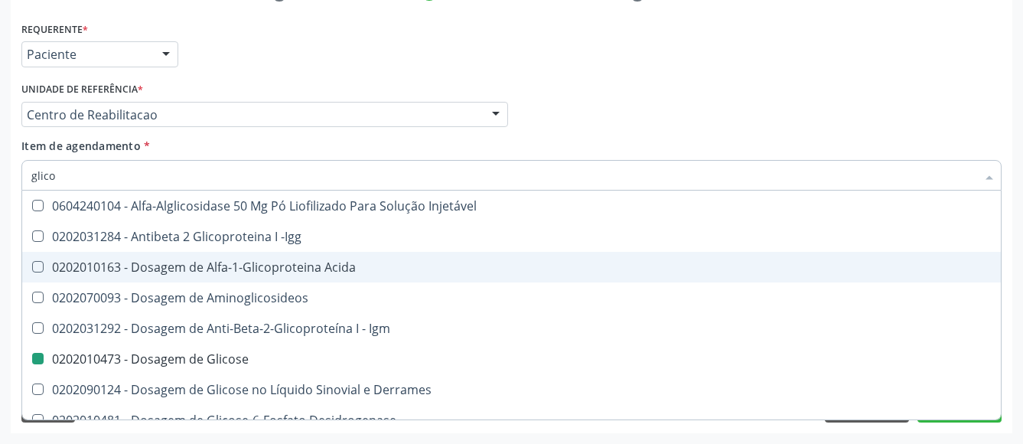
type input "glic"
checkbox Glicose "false"
checkbox Glicosilada "false"
checkbox Glicose "true"
type input "gli"
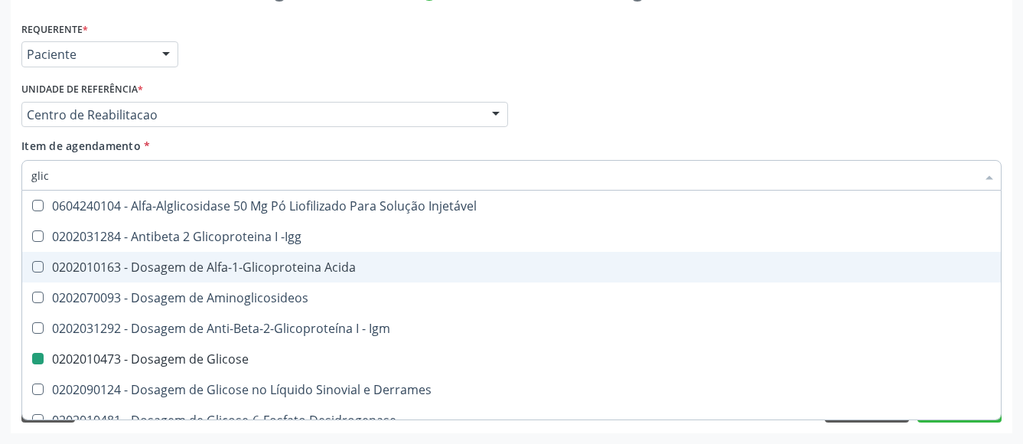
checkbox Glicose "false"
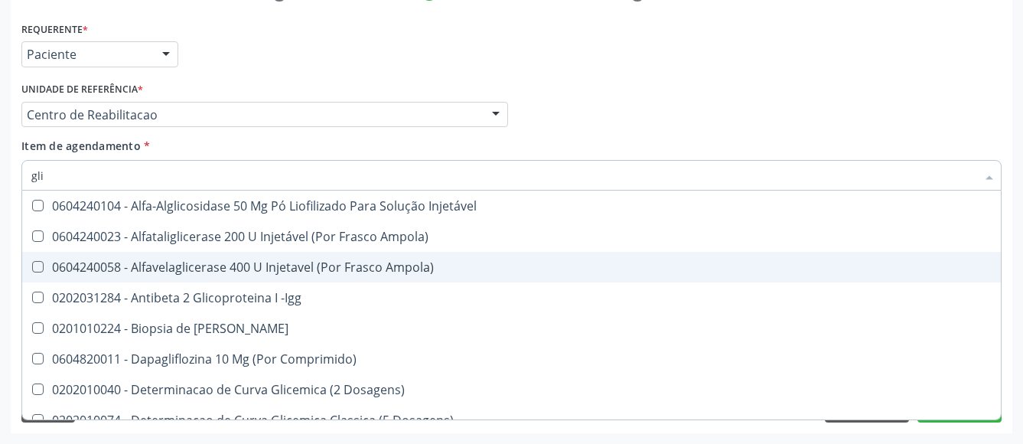
type input "gl"
checkbox Glicose "false"
checkbox Glicosilada "false"
checkbox Triglicerideos "false"
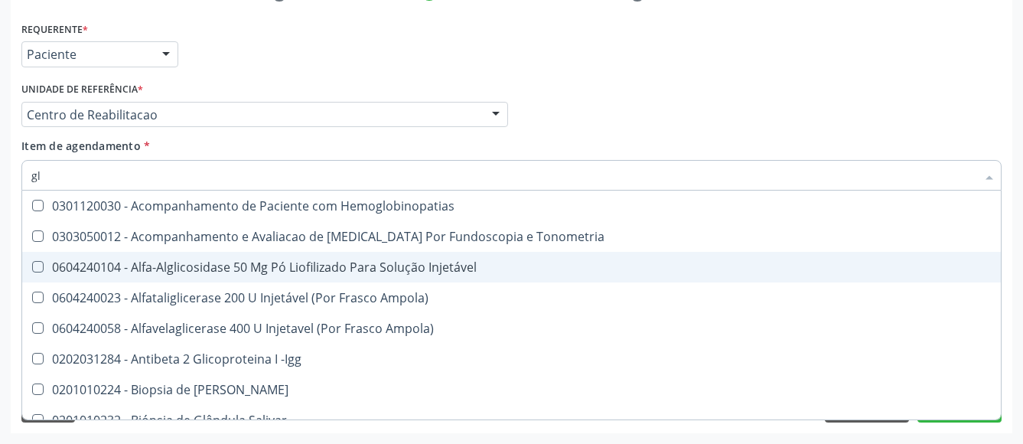
type input "g"
checkbox Glicose "false"
checkbox Glicosilada "false"
checkbox \(Tgo\) "false"
checkbox Triglicerideos "false"
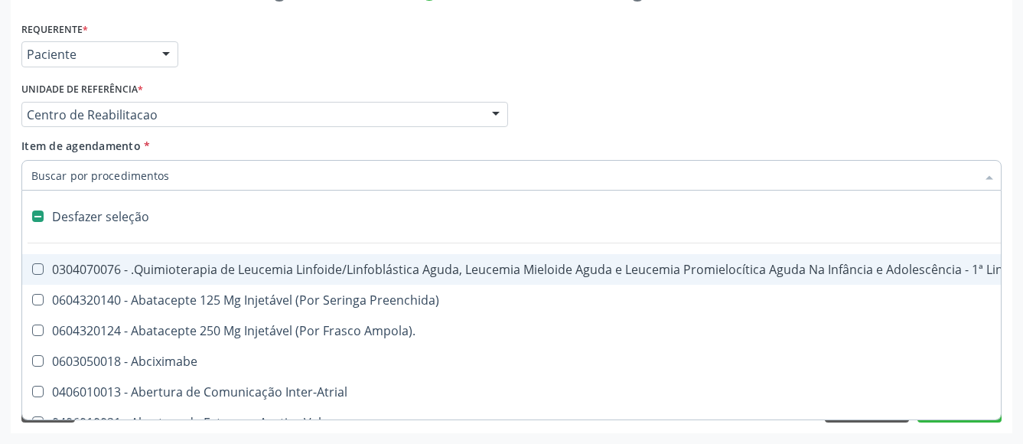
type input "h"
checkbox B "true"
checkbox Fibrinogênio "true"
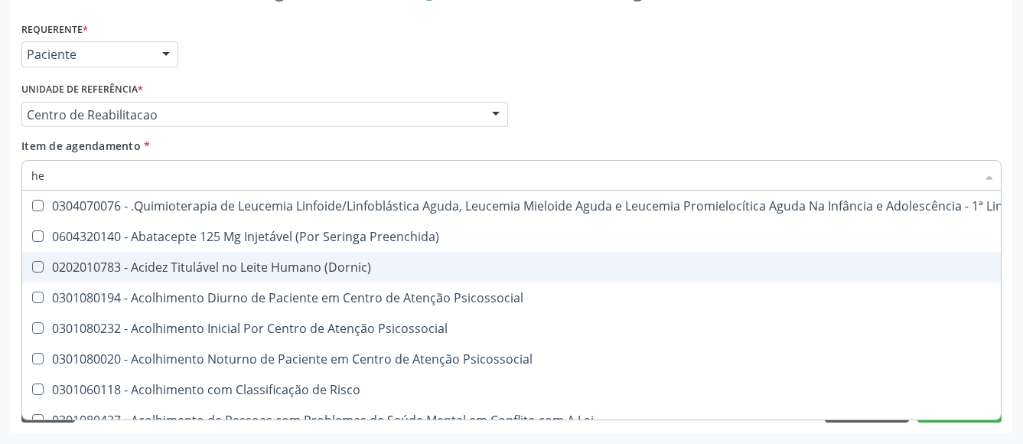
type input "hem"
checkbox Fenilcetonúria "true"
checkbox Pulmão "false"
type input "hemo"
checkbox Bilateral "true"
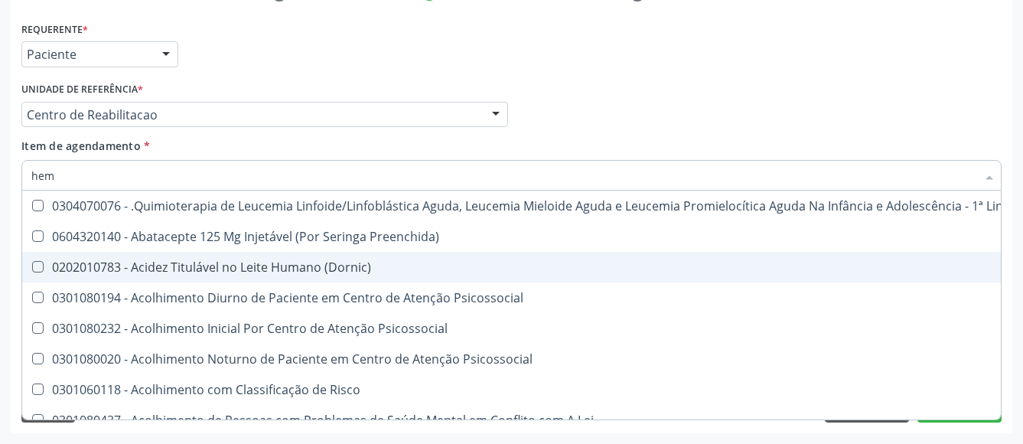
checkbox Fenilcetonúria "false"
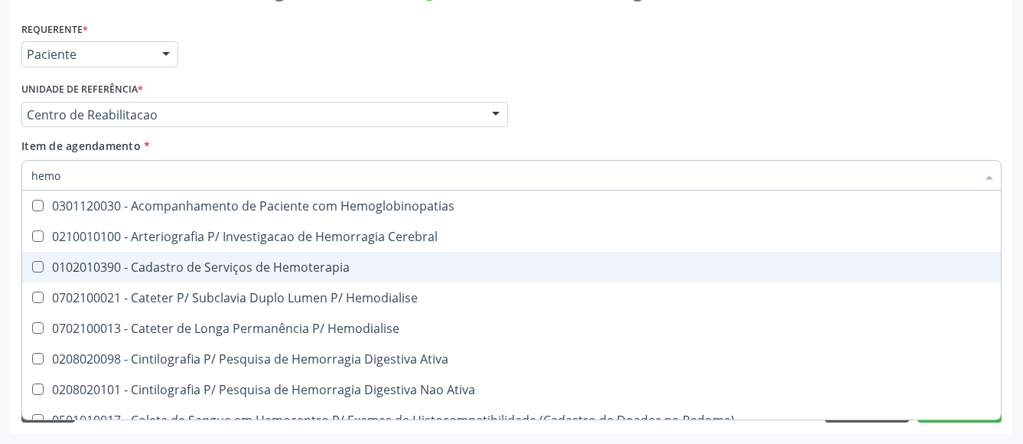
type input "hemog"
checkbox Tardio\) "true"
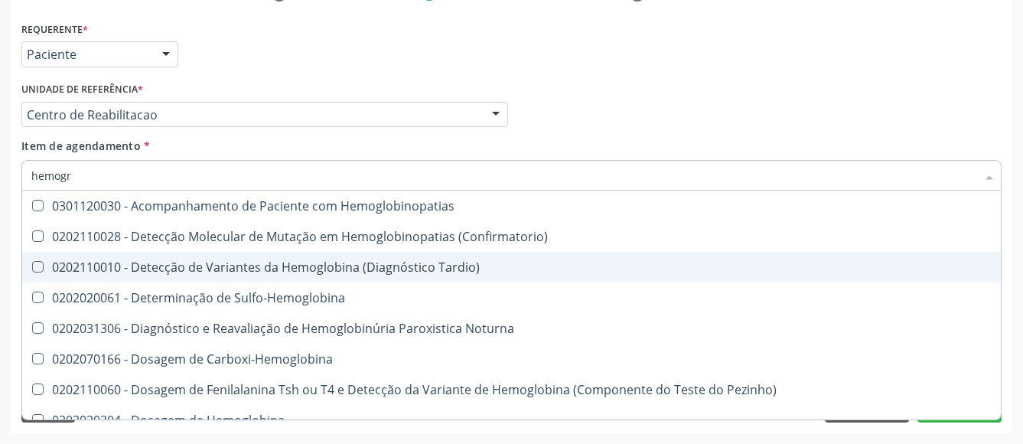
type input "hemogra"
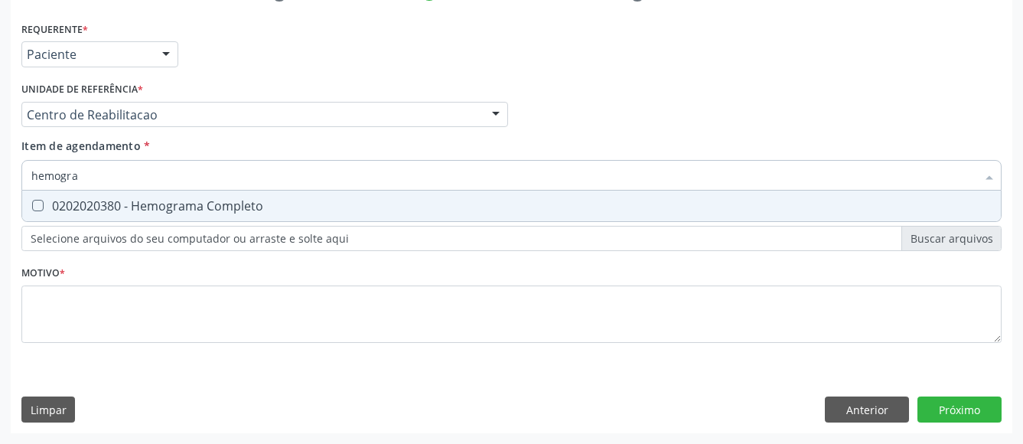
click at [116, 200] on div "0202020380 - Hemograma Completo" at bounding box center [511, 206] width 960 height 12
checkbox Completo "true"
type input "hemog"
checkbox Completo "false"
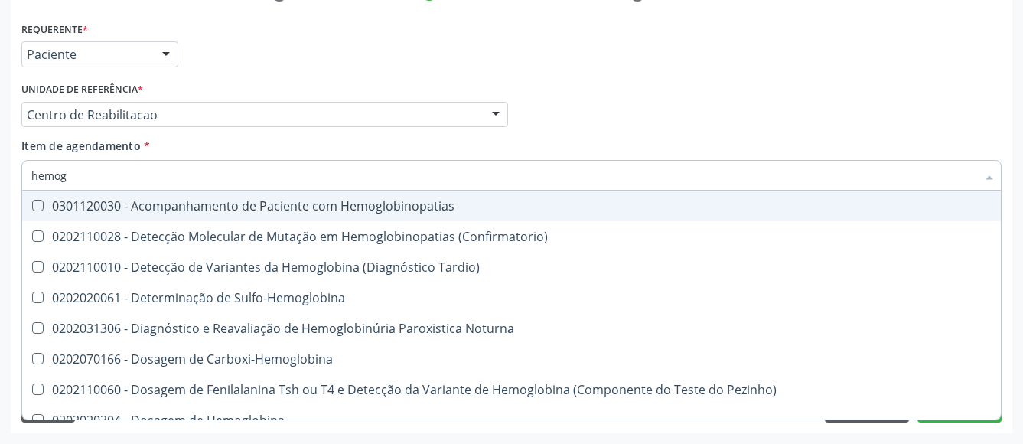
type input "hemo"
checkbox Glicosilada "false"
checkbox Completo "false"
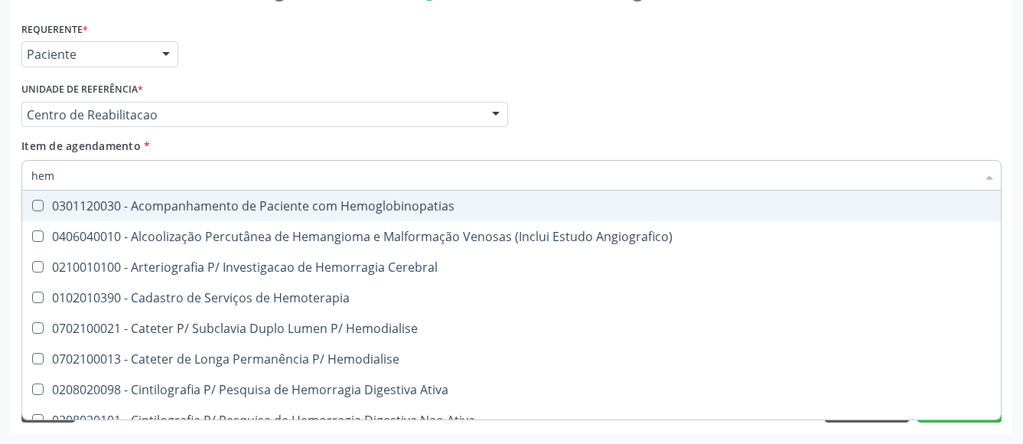
type input "he"
checkbox Glicosilada "false"
checkbox Hematocrito "true"
checkbox Completo "false"
checkbox Orgaos "true"
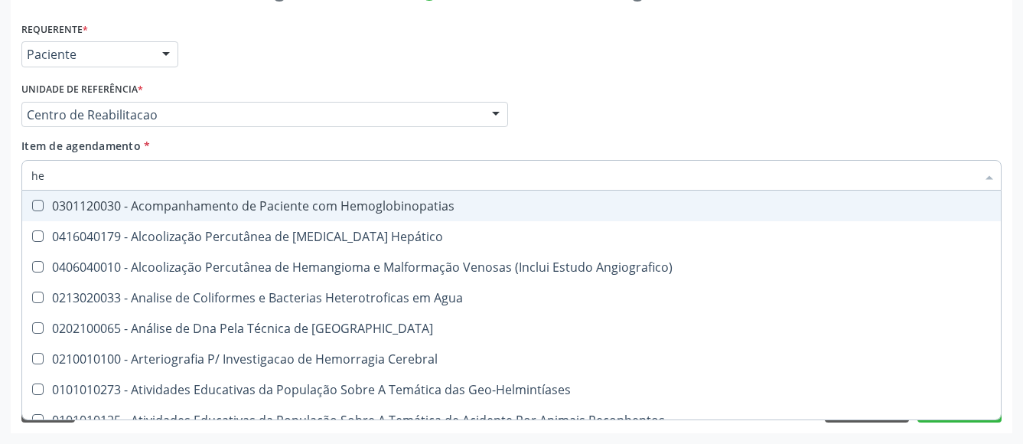
type input "h"
checkbox Glicosilada "false"
checkbox Completo "false"
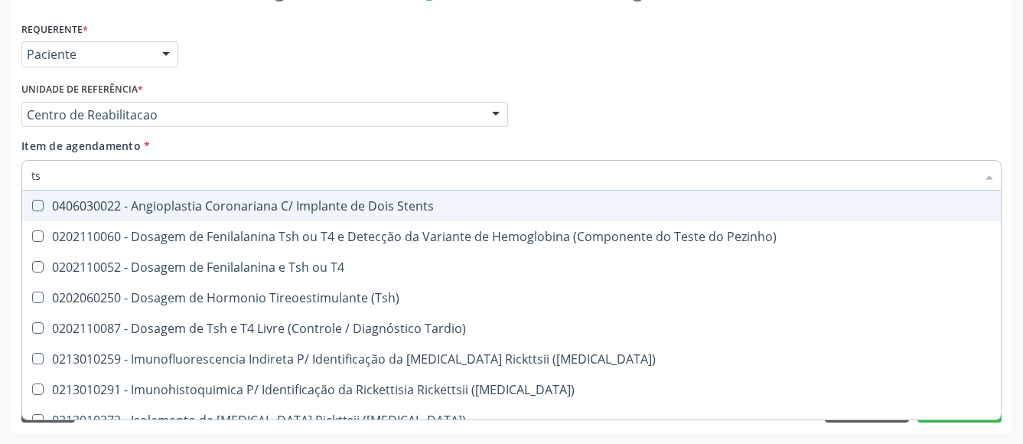
type input "tsh"
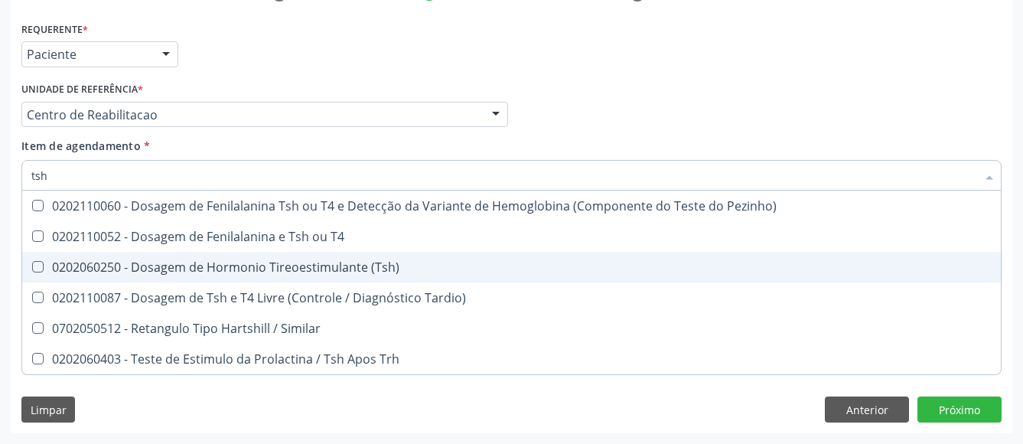
click at [124, 261] on div "0202060250 - Dosagem de Hormonio Tireoestimulante (Tsh)" at bounding box center [511, 267] width 960 height 12
checkbox \(Tsh\) "true"
type input "ts"
checkbox \(Tsh\) "false"
checkbox Tardio\) "true"
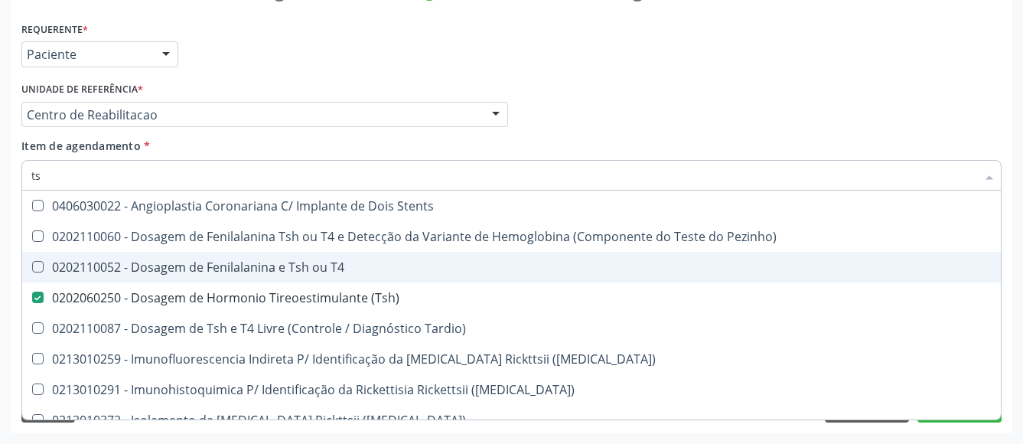
type input "t"
checkbox \(Tsh\) "false"
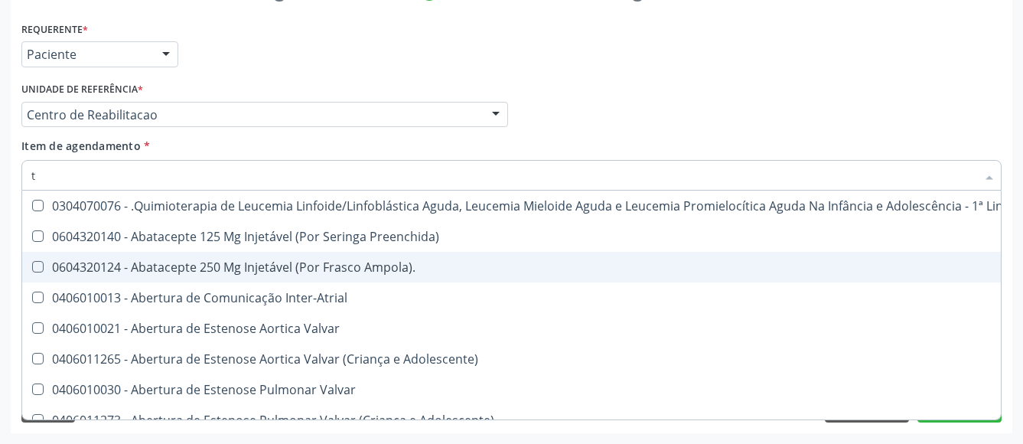
type input "t4"
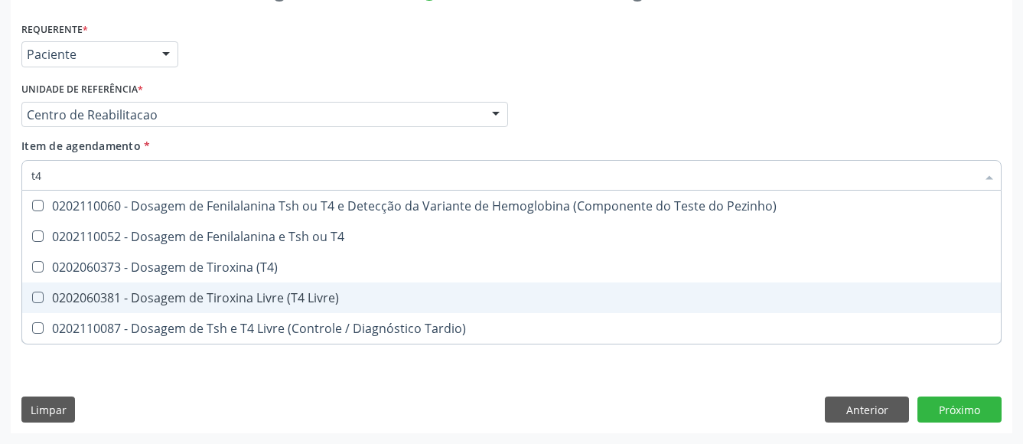
click at [112, 291] on div "0202060381 - Dosagem de Tiroxina Livre (T4 Livre)" at bounding box center [511, 297] width 960 height 12
checkbox Livre\) "true"
click at [865, 106] on div "Médico Solicitante Por favor, selecione a Unidade de Atendimento primeiro Nenhu…" at bounding box center [511, 108] width 987 height 60
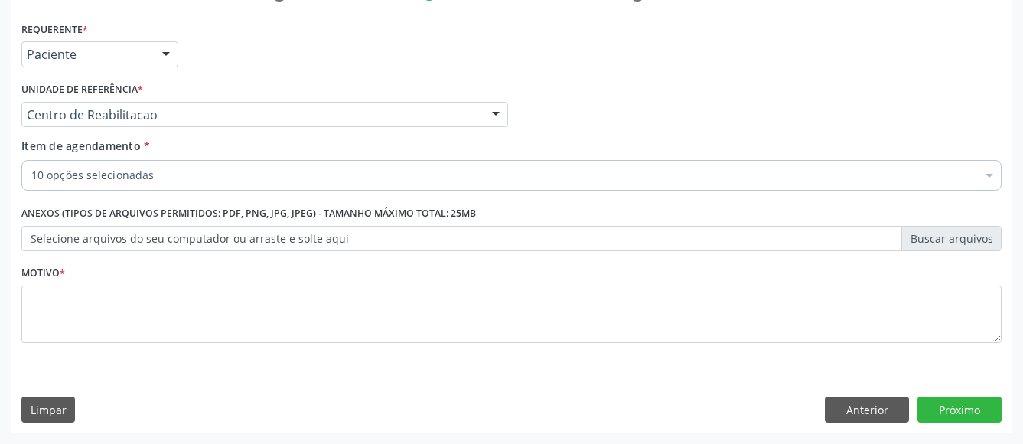
checkbox Glicose "true"
checkbox Hdl "true"
checkbox Total "true"
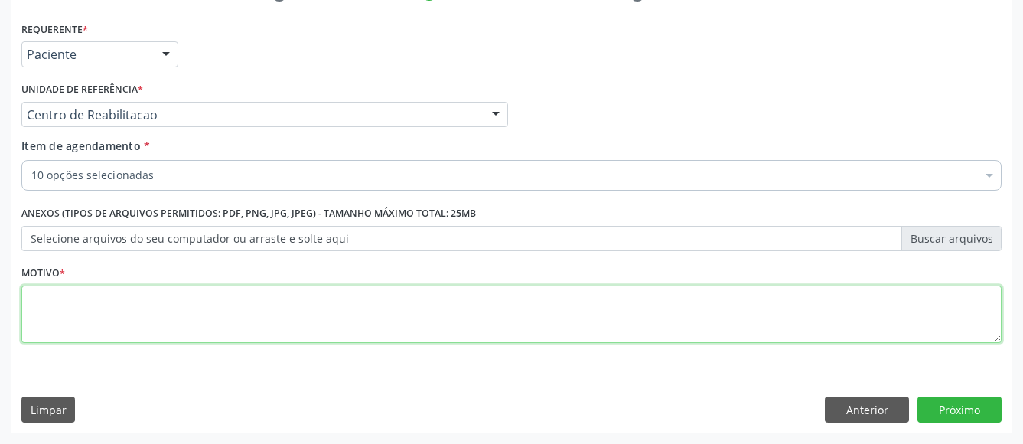
click at [168, 307] on textarea at bounding box center [511, 314] width 980 height 58
type textarea ","
type textarea "..."
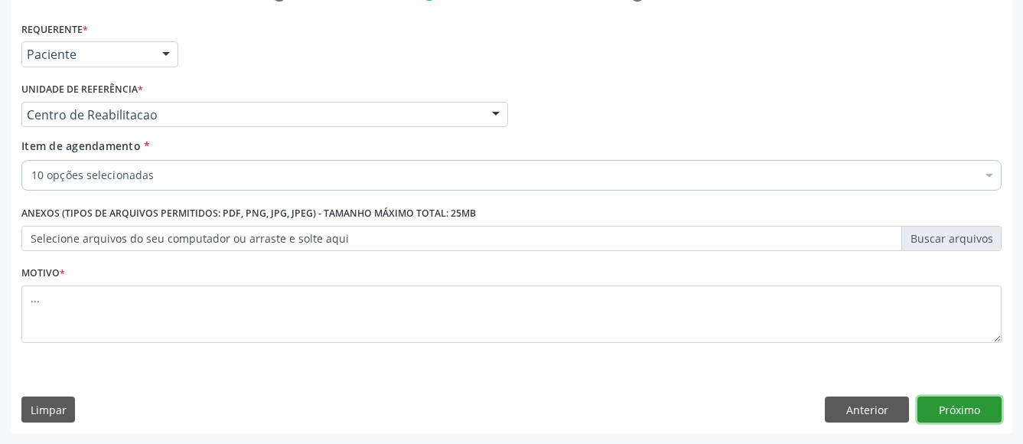
click at [968, 407] on button "Próximo" at bounding box center [959, 409] width 84 height 26
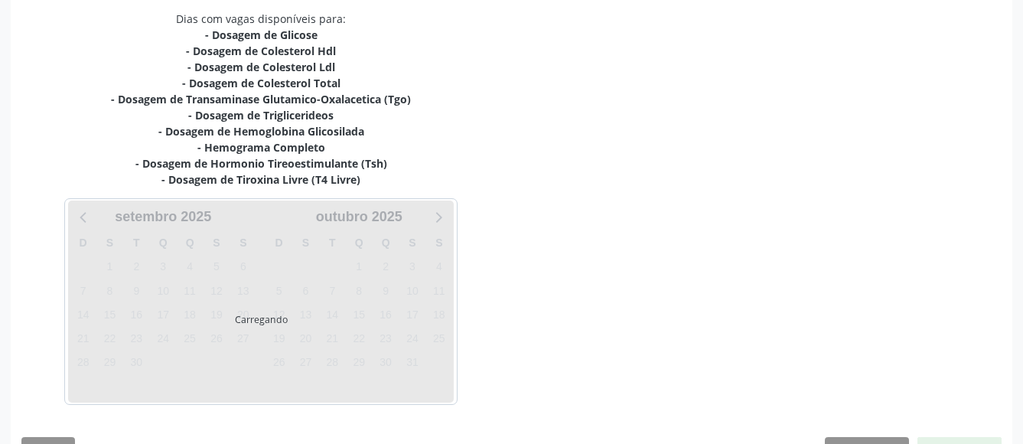
scroll to position [332, 0]
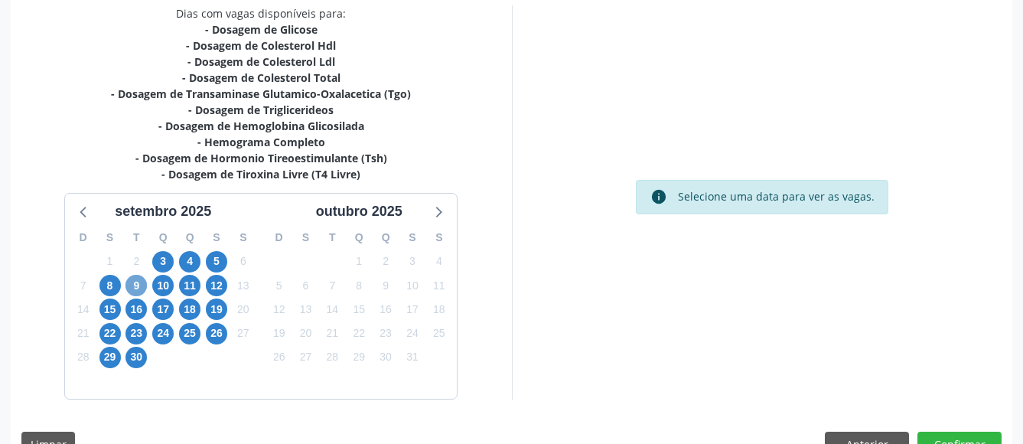
click at [138, 288] on span "9" at bounding box center [135, 285] width 21 height 21
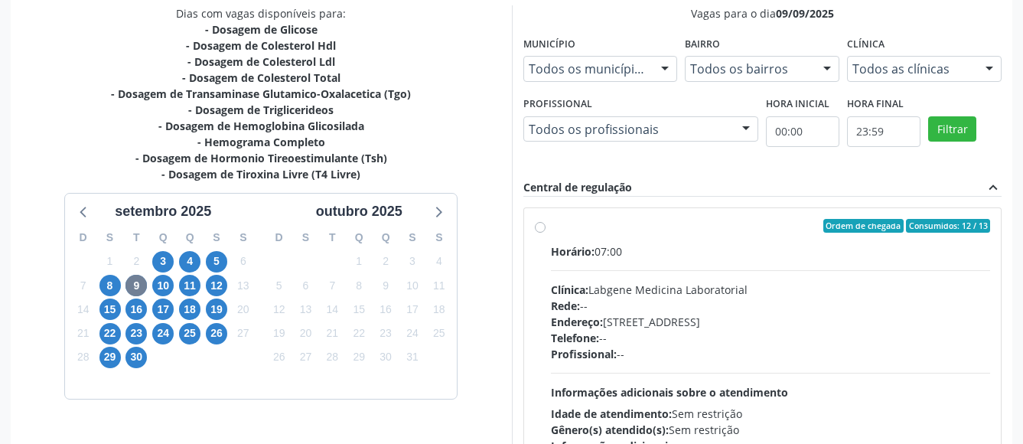
click at [551, 224] on label "Ordem de chegada Consumidos: 12 / 13 Horário: 07:00 Clínica: Labgene Medicina L…" at bounding box center [771, 336] width 440 height 235
click at [539, 224] on input "Ordem de chegada Consumidos: 12 / 13 Horário: 07:00 Clínica: Labgene Medicina L…" at bounding box center [540, 226] width 11 height 14
radio input "true"
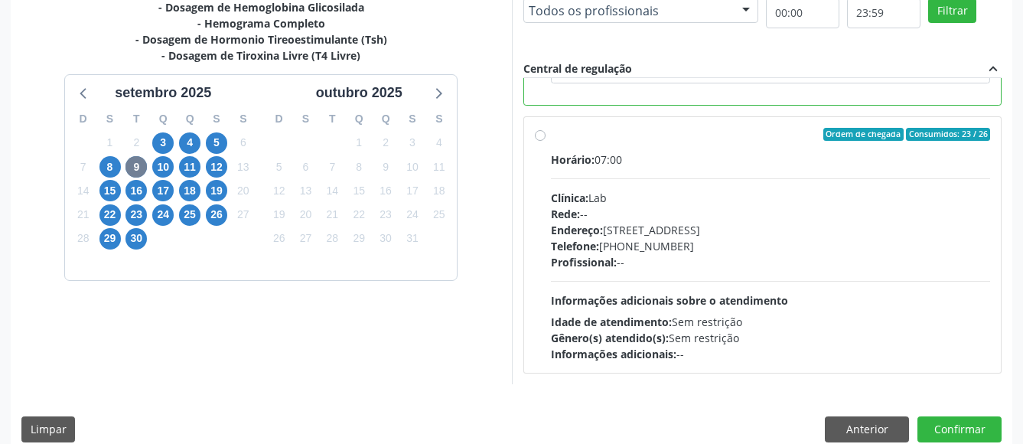
scroll to position [470, 0]
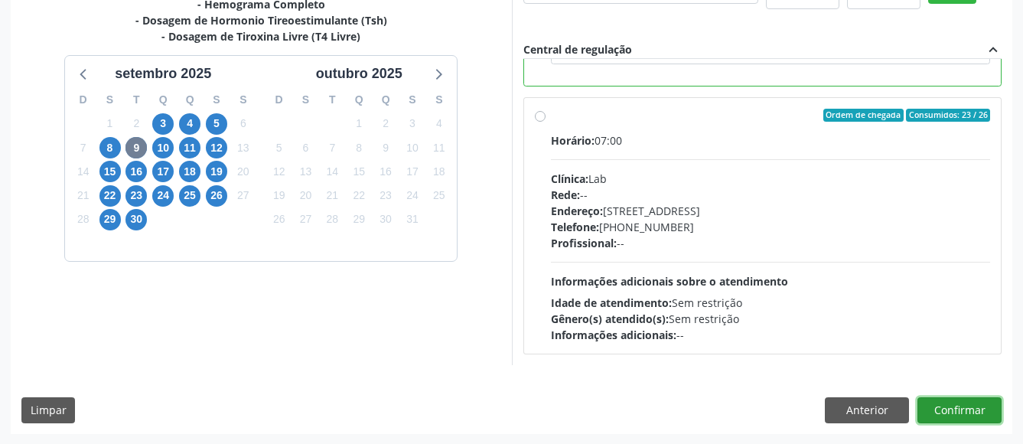
click at [960, 413] on button "Confirmar" at bounding box center [959, 410] width 84 height 26
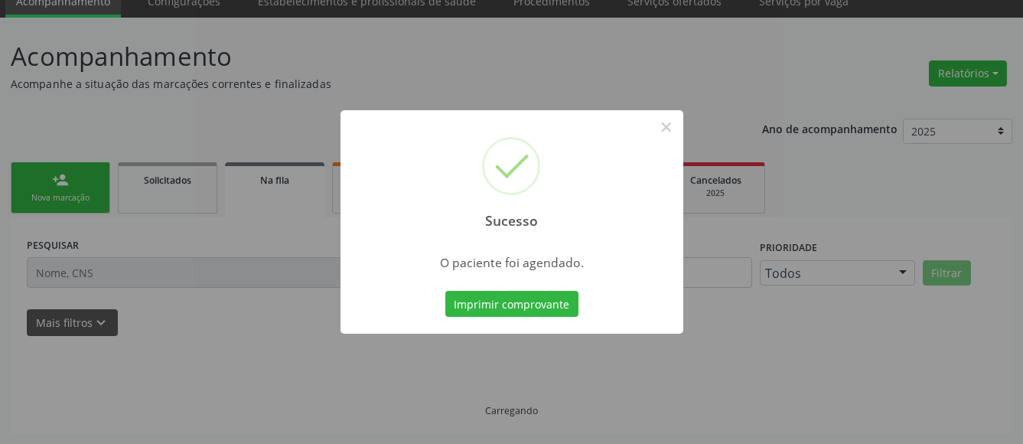
scroll to position [66, 0]
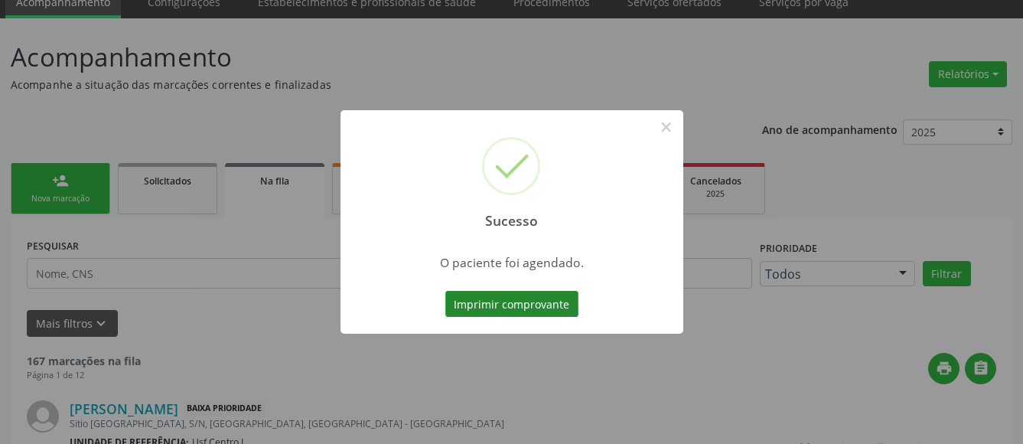
click at [545, 308] on button "Imprimir comprovante" at bounding box center [511, 304] width 133 height 26
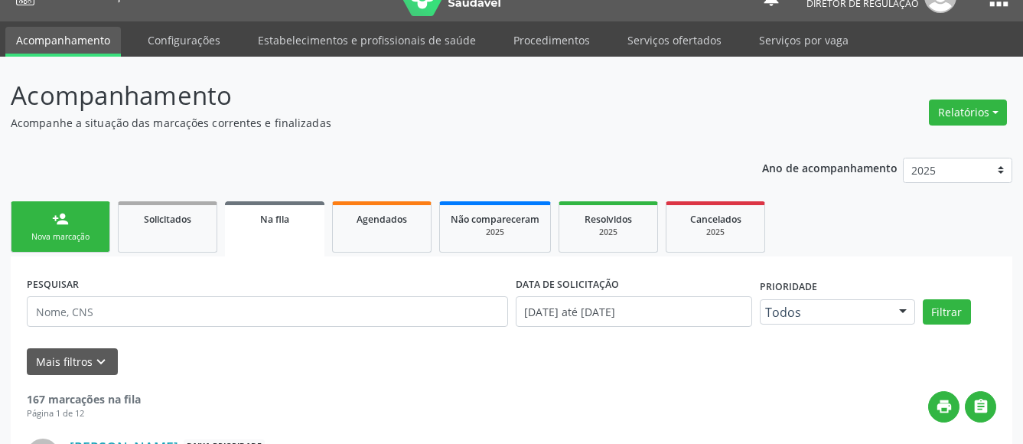
scroll to position [0, 0]
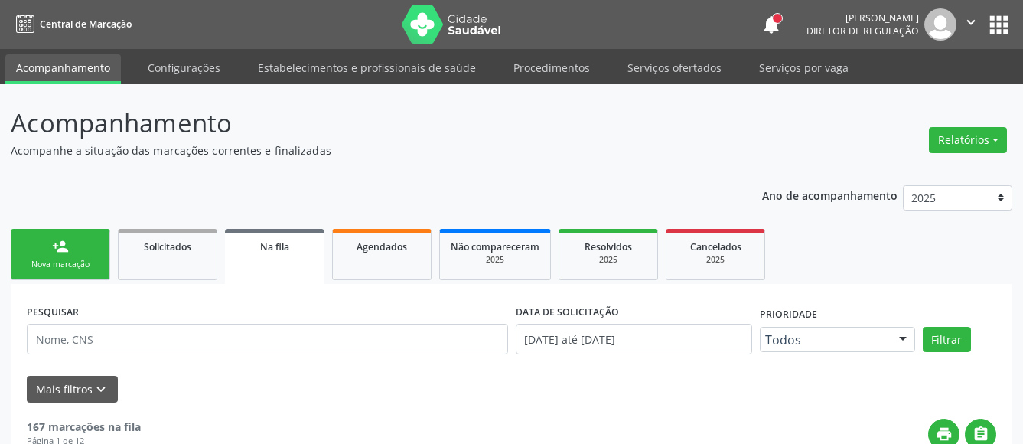
click at [993, 31] on button "apps" at bounding box center [998, 24] width 27 height 27
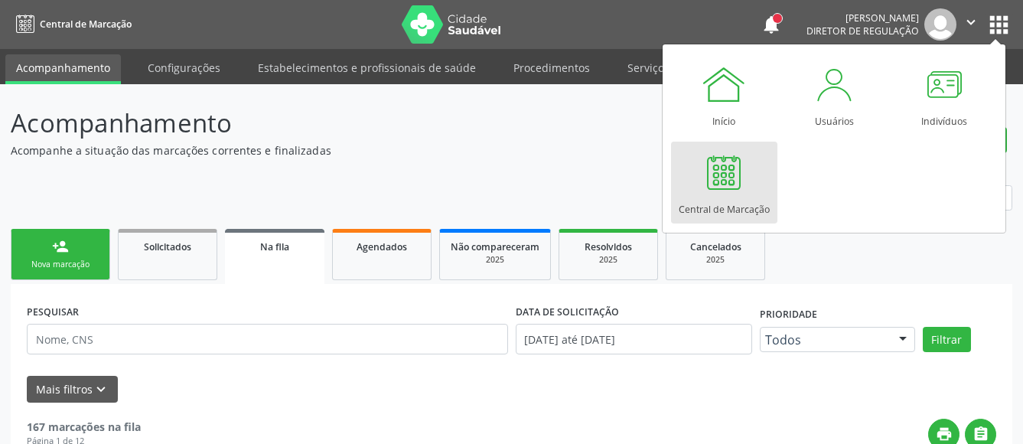
click at [740, 200] on div "Central de Marcação" at bounding box center [723, 205] width 91 height 21
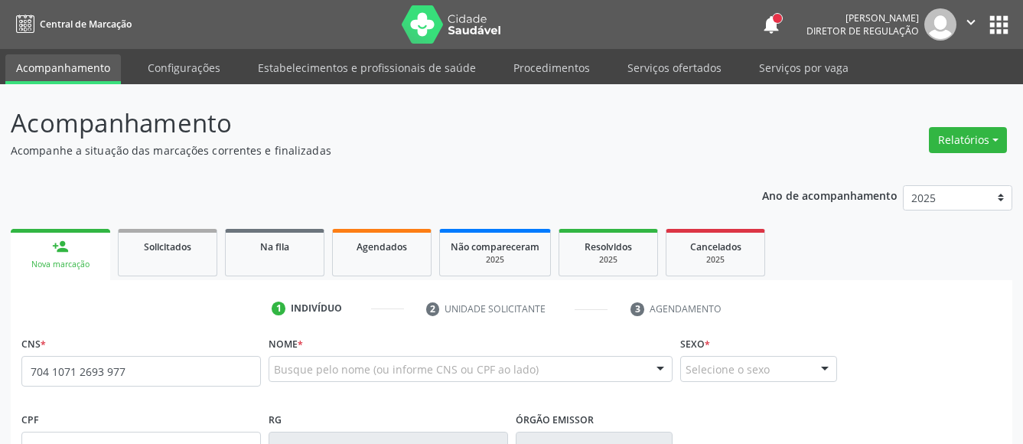
type input "704 1071 2693 9775"
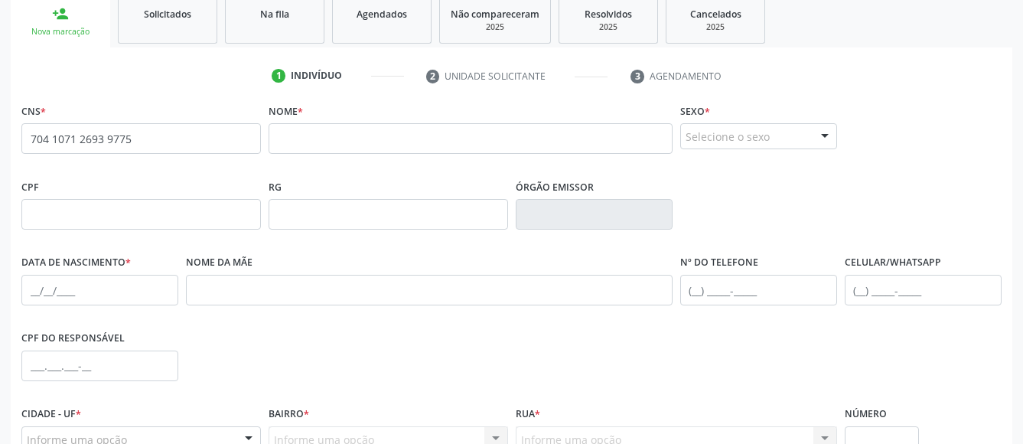
scroll to position [234, 0]
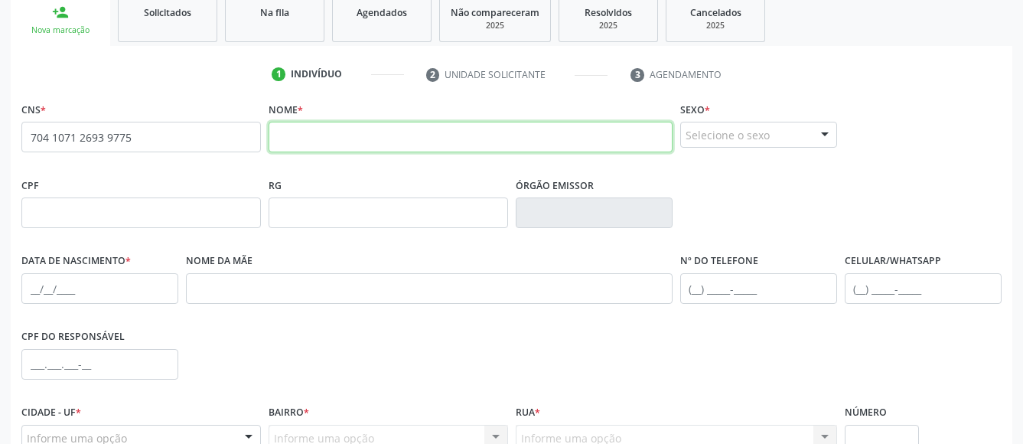
click at [396, 148] on input "text" at bounding box center [470, 137] width 404 height 31
type input "[PERSON_NAME]"
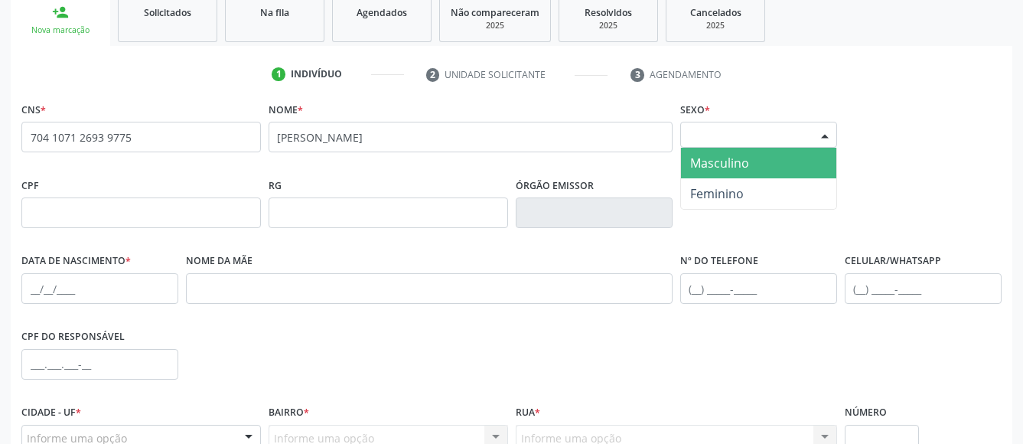
click at [778, 134] on div "Selecione o sexo" at bounding box center [758, 135] width 157 height 26
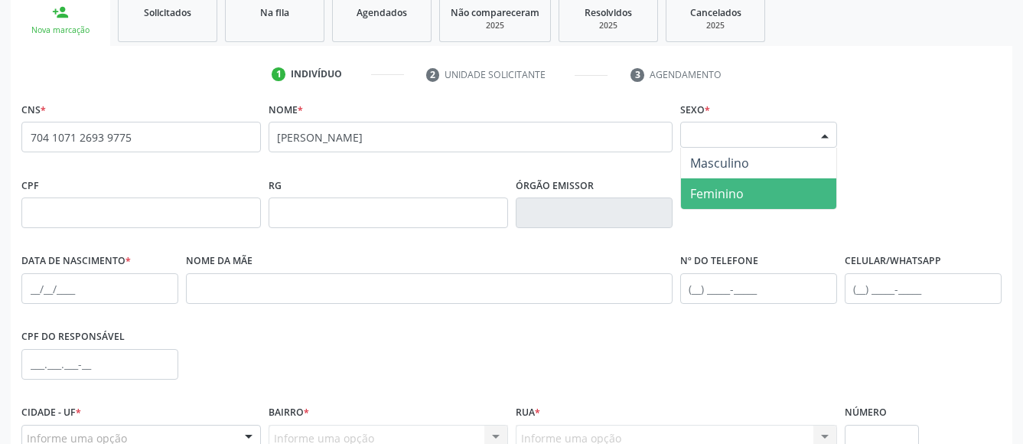
click at [756, 195] on span "Feminino" at bounding box center [758, 193] width 155 height 31
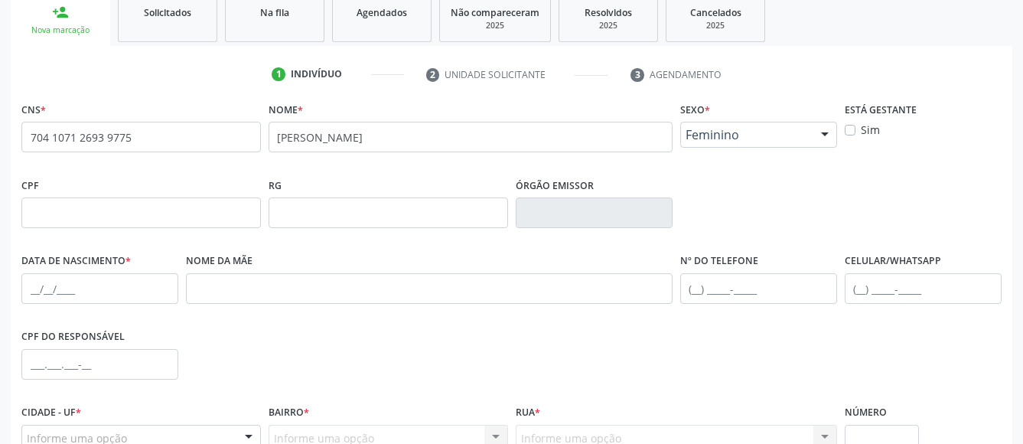
click at [760, 139] on span "Feminino" at bounding box center [745, 134] width 120 height 15
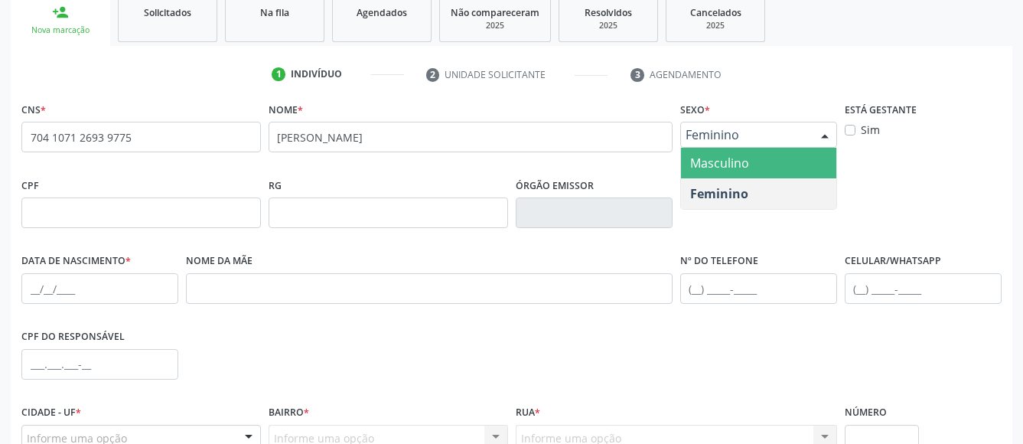
click at [749, 159] on span "Masculino" at bounding box center [758, 163] width 155 height 31
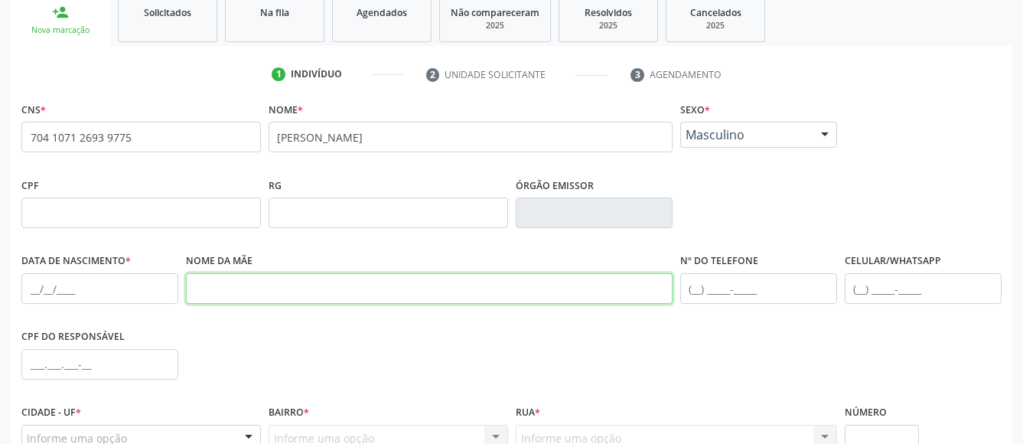
click at [245, 298] on input "text" at bounding box center [429, 288] width 486 height 31
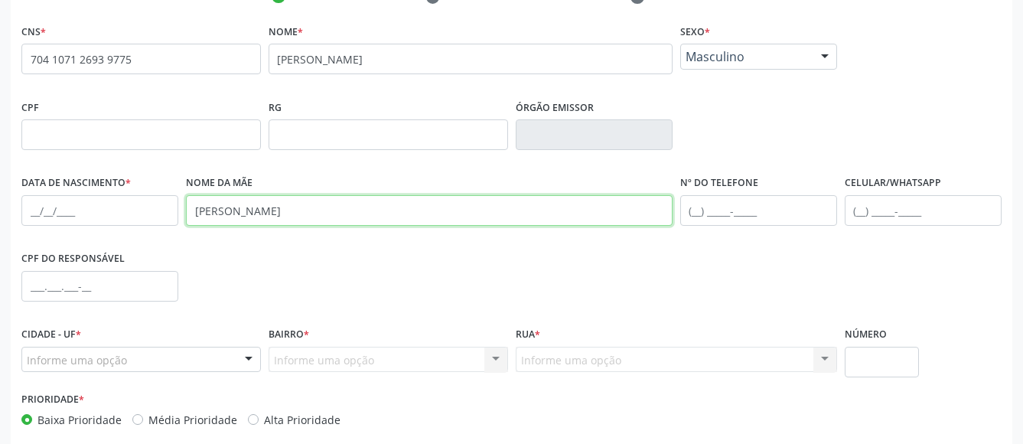
type input "[PERSON_NAME]"
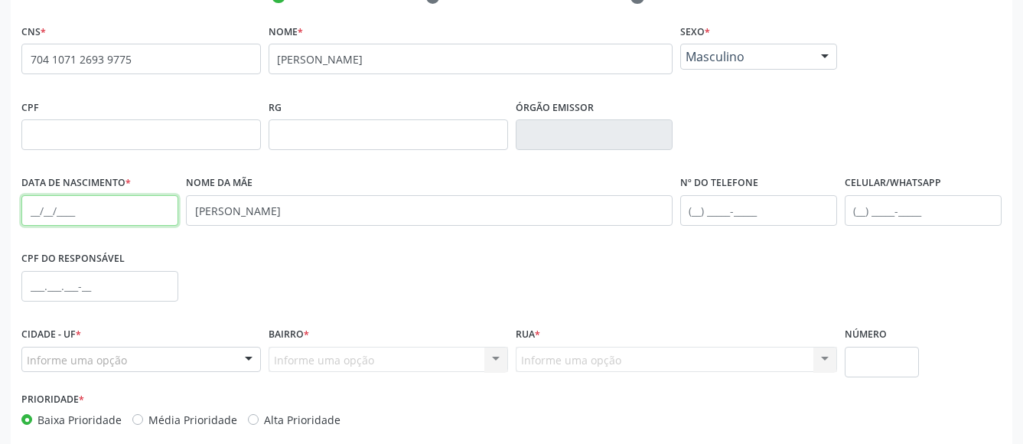
click at [35, 210] on input "text" at bounding box center [99, 210] width 157 height 31
type input "[DATE]"
click at [407, 274] on div "CPF do responsável" at bounding box center [511, 285] width 987 height 76
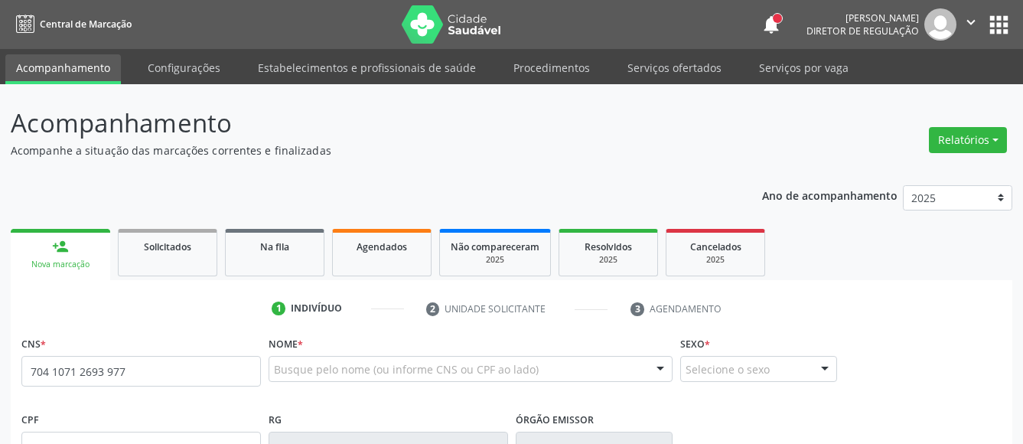
type input "704 1071 2693 9775"
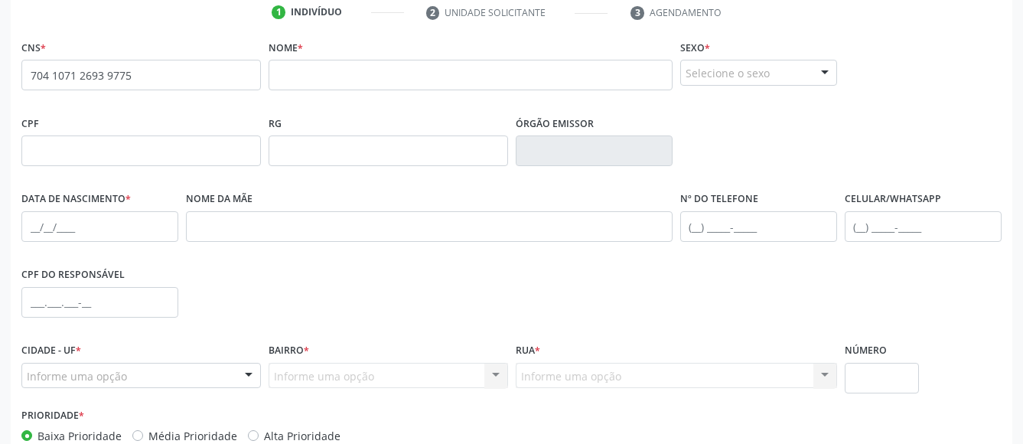
scroll to position [385, 0]
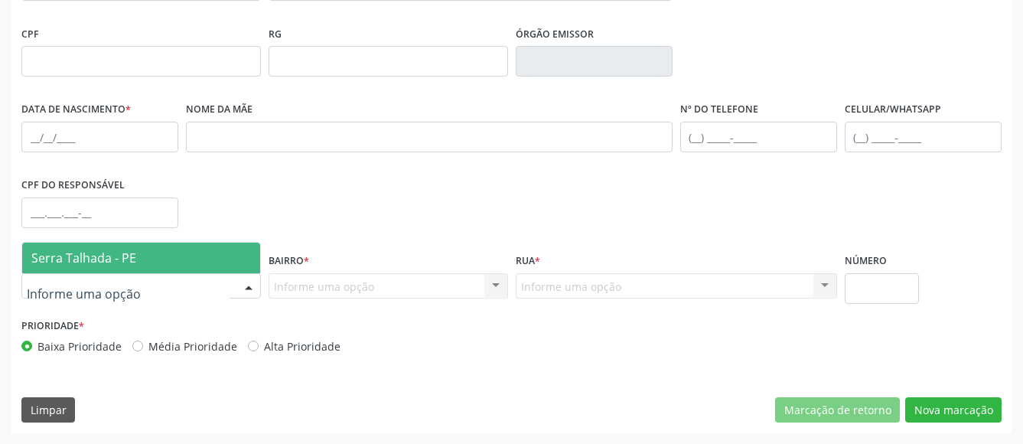
click at [128, 257] on span "Serra Talhada - PE" at bounding box center [83, 257] width 105 height 17
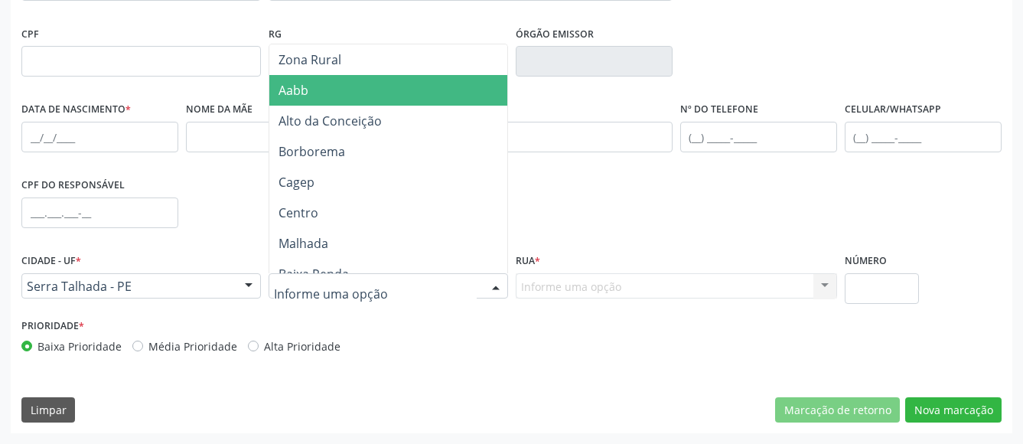
click at [330, 68] on span "Zona Rural" at bounding box center [391, 59] width 245 height 31
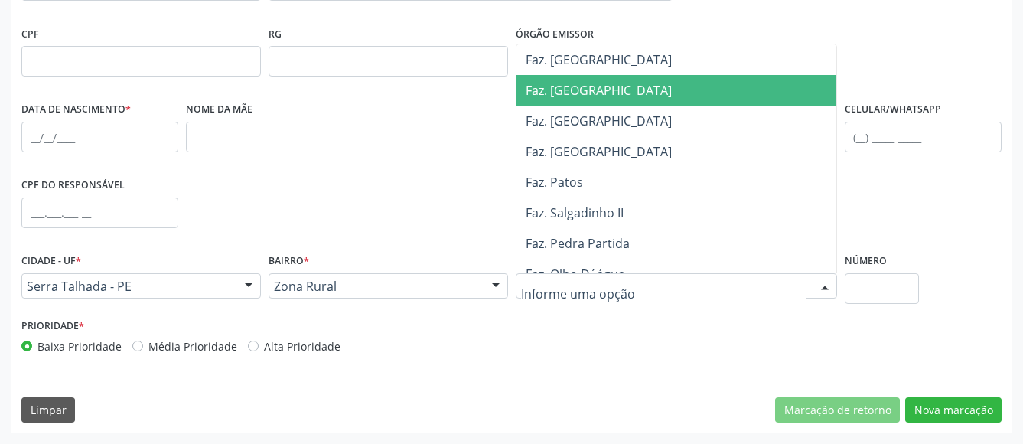
click at [649, 96] on span "Faz. Granja" at bounding box center [681, 90] width 331 height 31
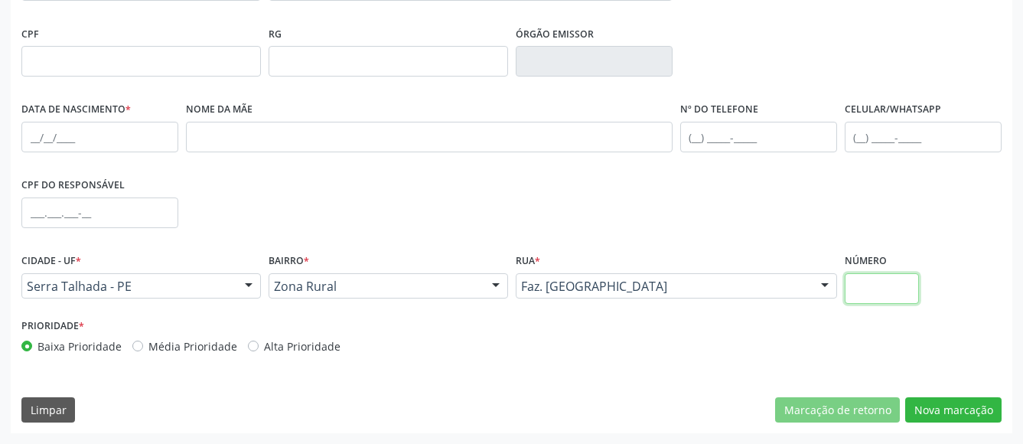
click at [872, 288] on input "text" at bounding box center [881, 288] width 75 height 31
type input "00"
click at [851, 203] on div "CPF do responsável" at bounding box center [511, 212] width 987 height 76
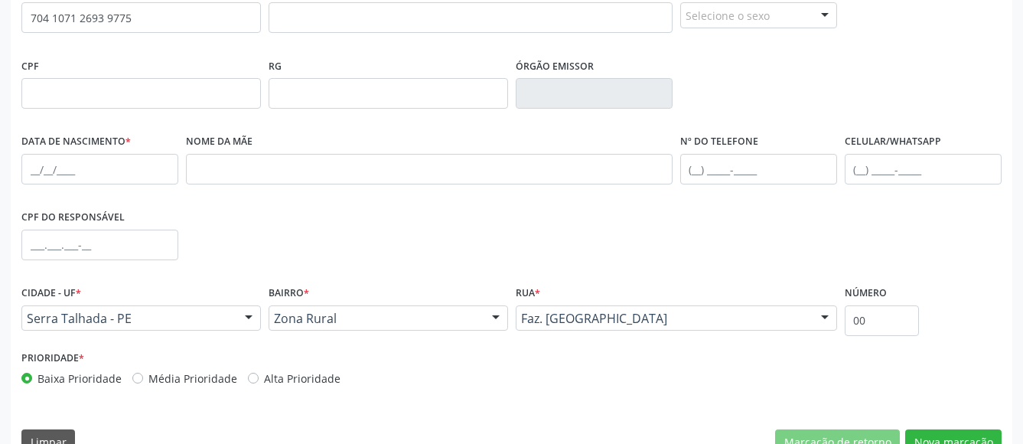
scroll to position [151, 0]
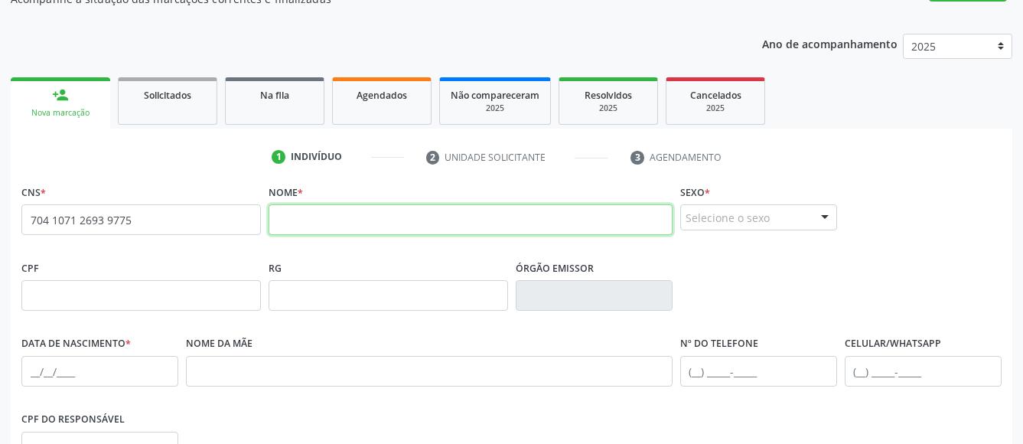
click at [376, 212] on input "text" at bounding box center [470, 219] width 404 height 31
type input "[PERSON_NAME]"
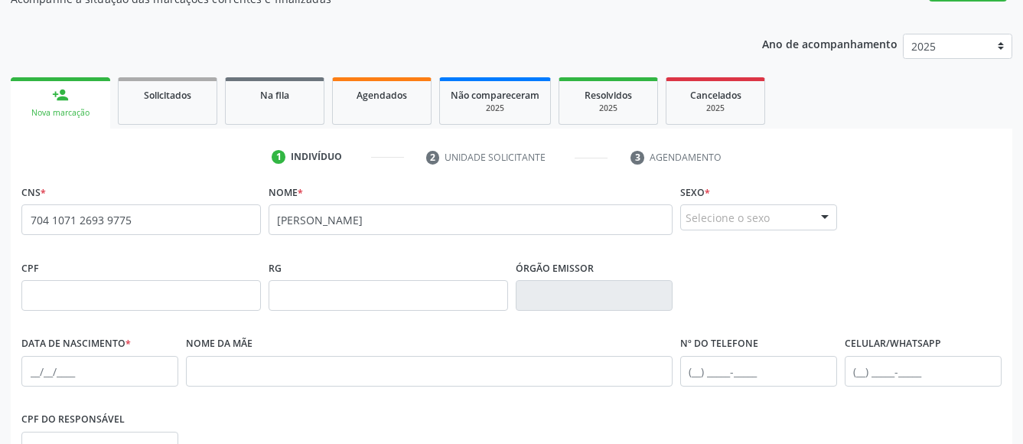
click at [723, 223] on div "Selecione o sexo" at bounding box center [758, 217] width 157 height 26
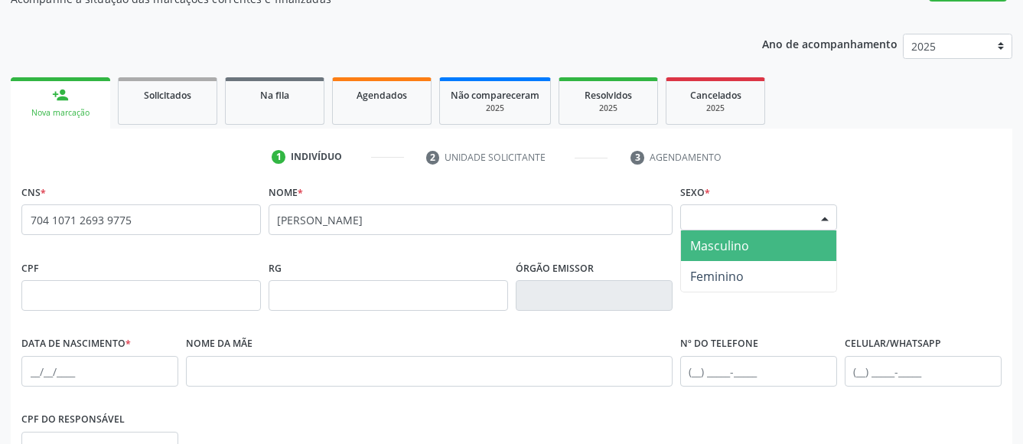
click at [719, 245] on span "Masculino" at bounding box center [719, 245] width 59 height 17
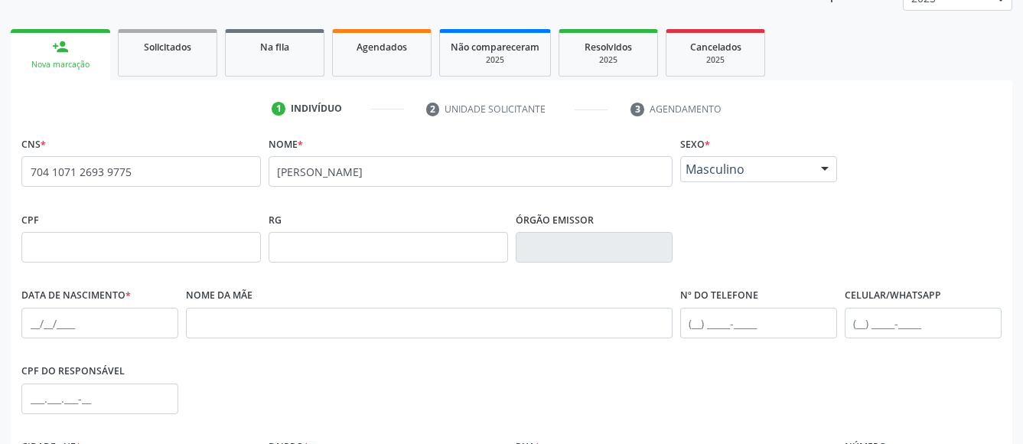
scroll to position [229, 0]
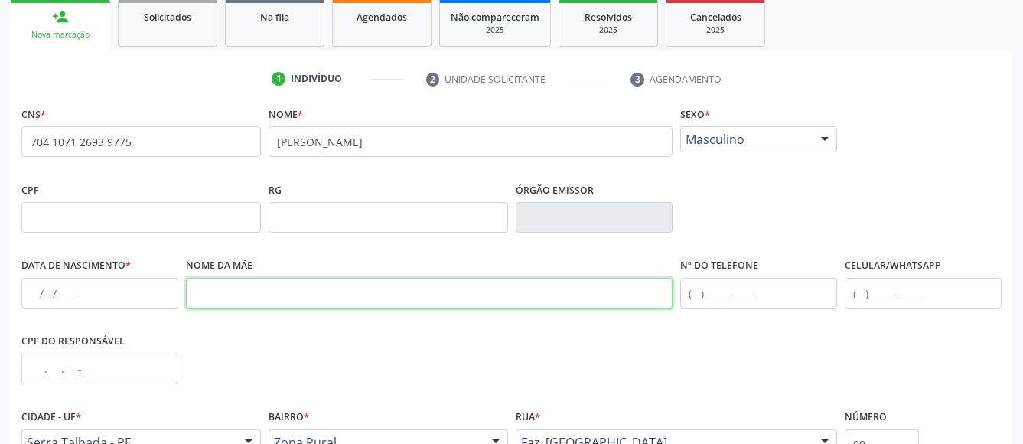
click at [265, 297] on input "text" at bounding box center [429, 293] width 486 height 31
type input "maria da neves do nascimento silva"
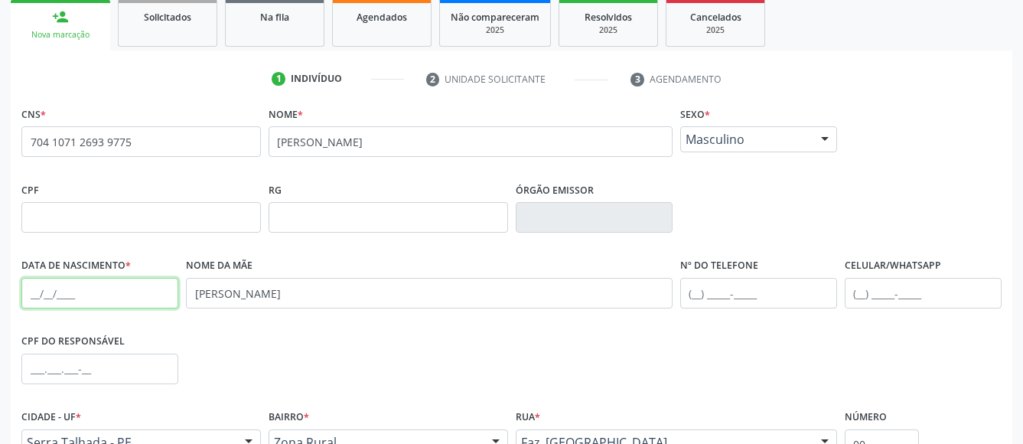
click at [34, 287] on input "text" at bounding box center [99, 293] width 157 height 31
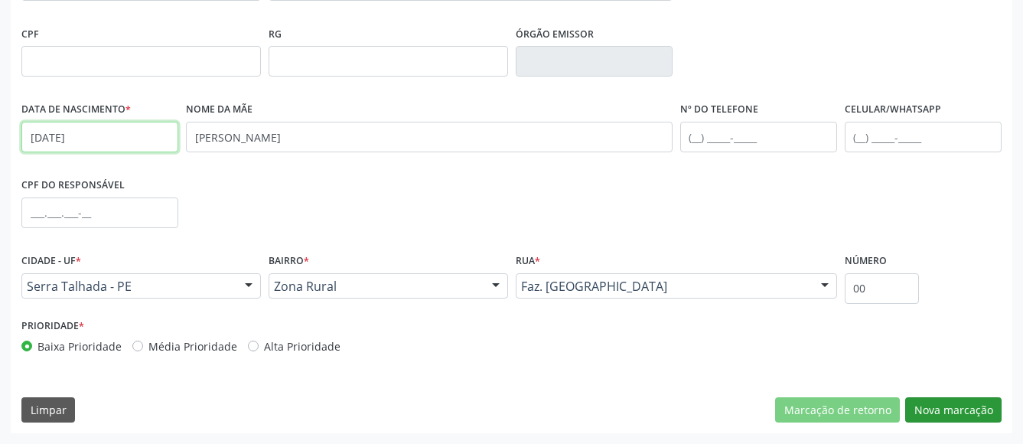
type input "[DATE]"
click at [942, 401] on button "Nova marcação" at bounding box center [953, 410] width 96 height 26
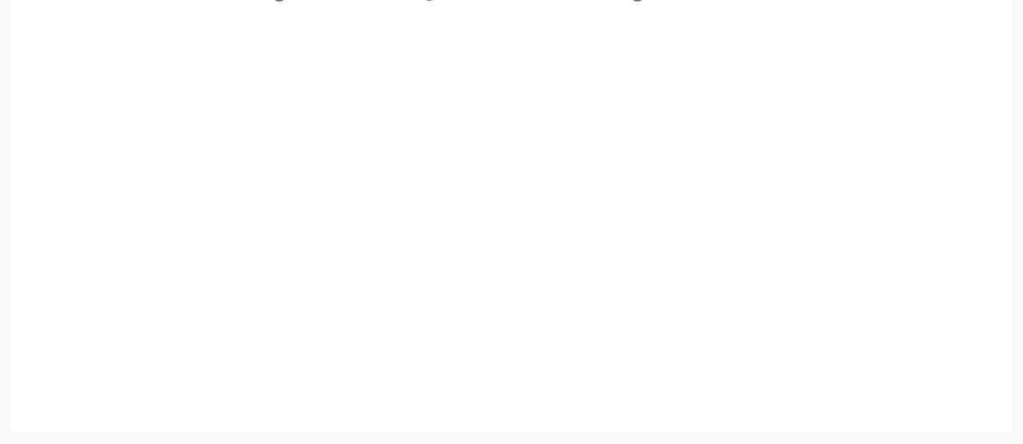
scroll to position [327, 0]
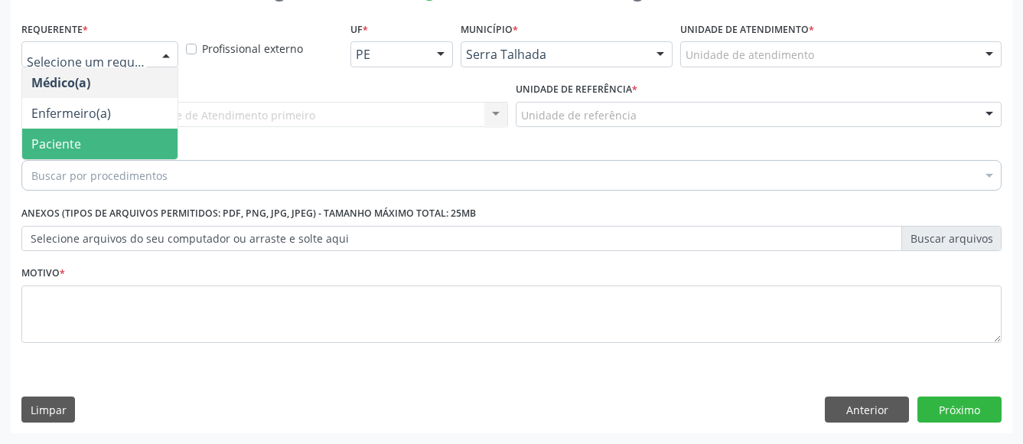
click at [133, 128] on span "Paciente" at bounding box center [99, 143] width 155 height 31
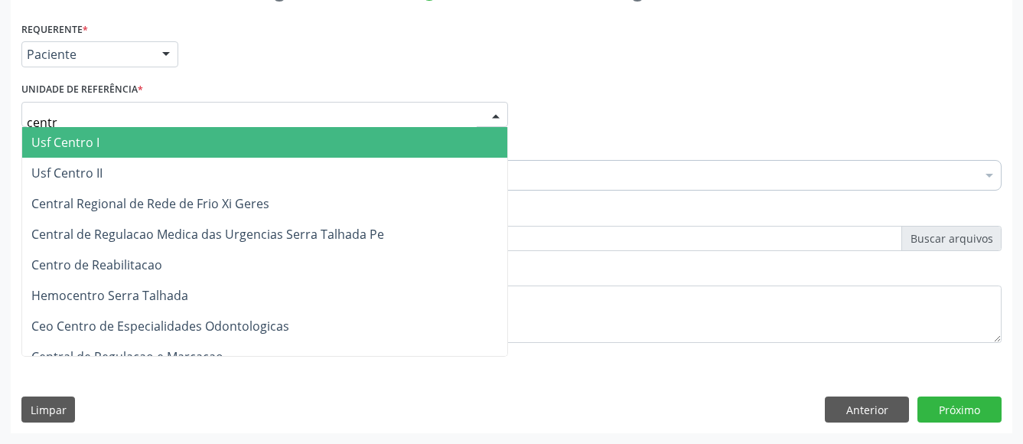
type input "centro"
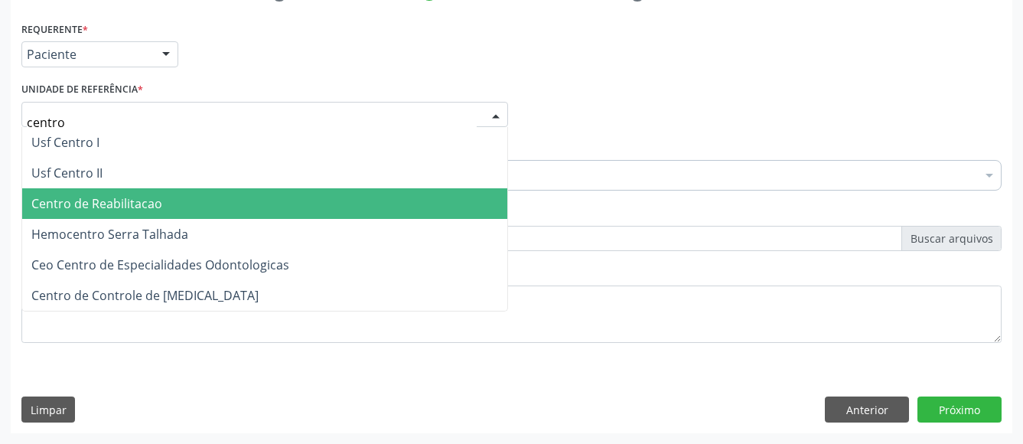
click at [138, 195] on span "Centro de Reabilitacao" at bounding box center [96, 203] width 131 height 17
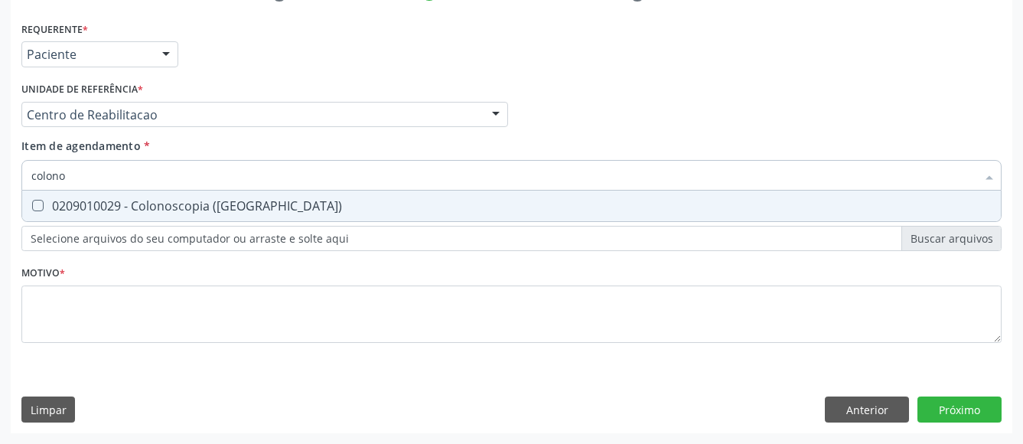
type input "colonos"
click at [150, 200] on div "0209010029 - Colonoscopia ([GEOGRAPHIC_DATA])" at bounding box center [511, 206] width 960 height 12
checkbox \(Coloscopia\) "true"
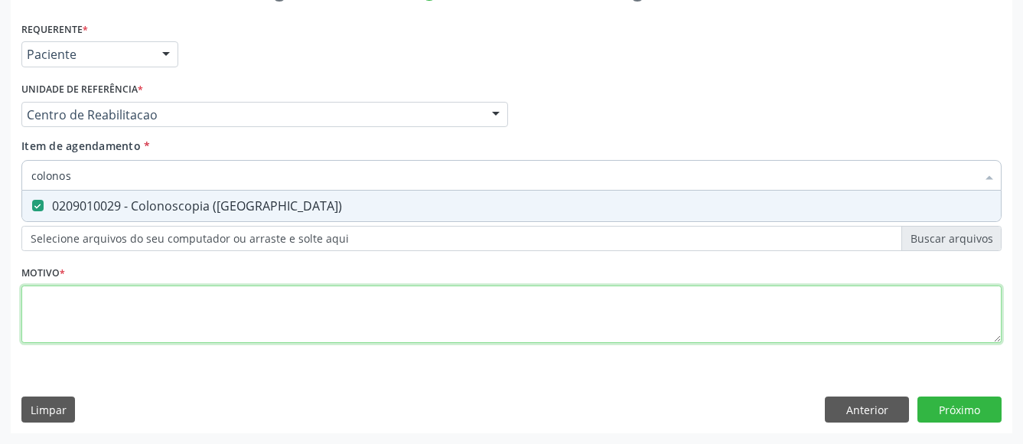
click at [119, 319] on textarea at bounding box center [511, 314] width 980 height 58
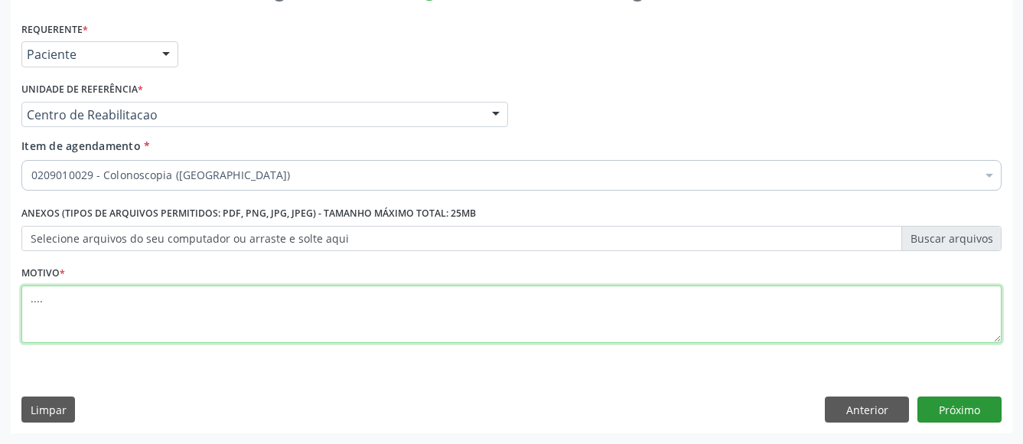
type textarea "...."
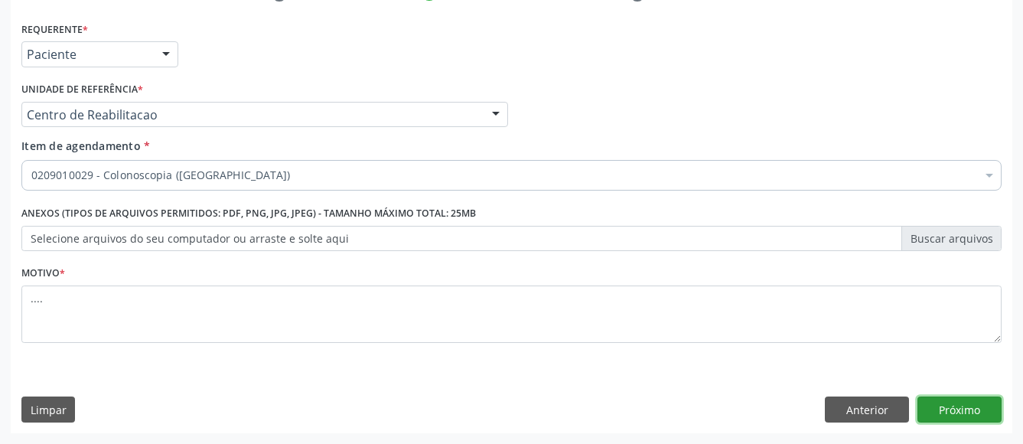
click at [939, 399] on button "Próximo" at bounding box center [959, 409] width 84 height 26
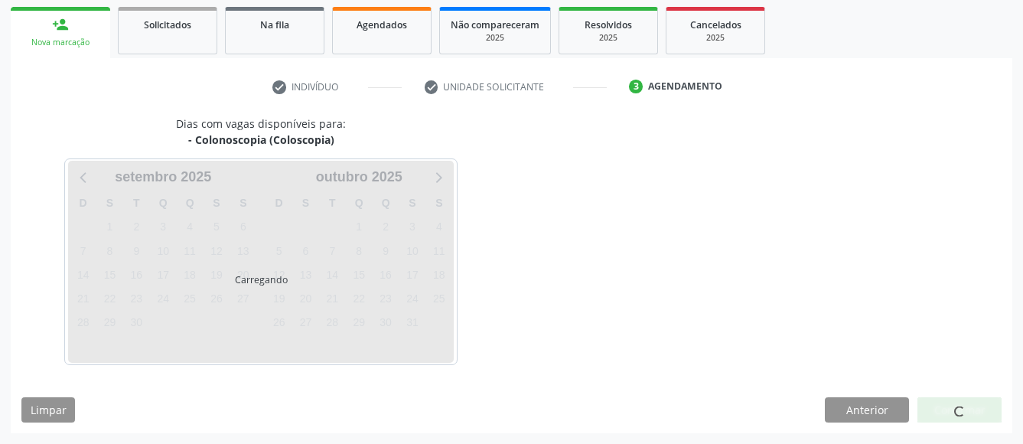
scroll to position [222, 0]
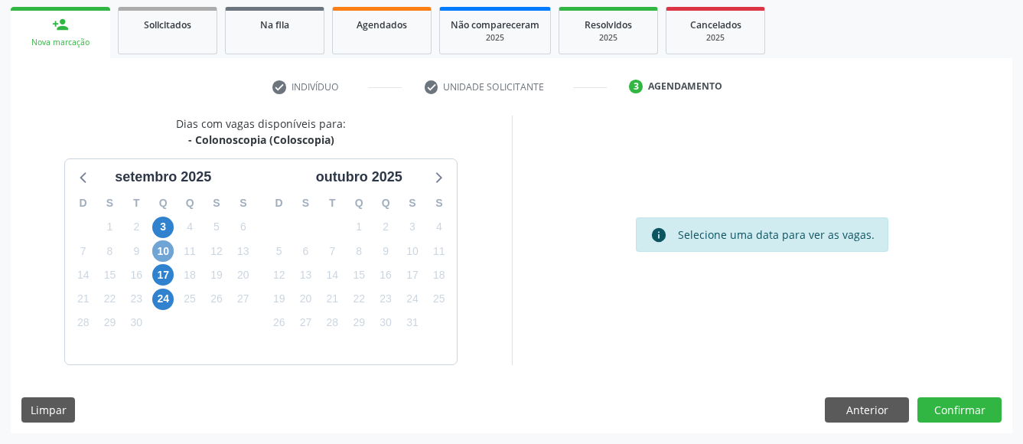
click at [157, 245] on span "10" at bounding box center [162, 250] width 21 height 21
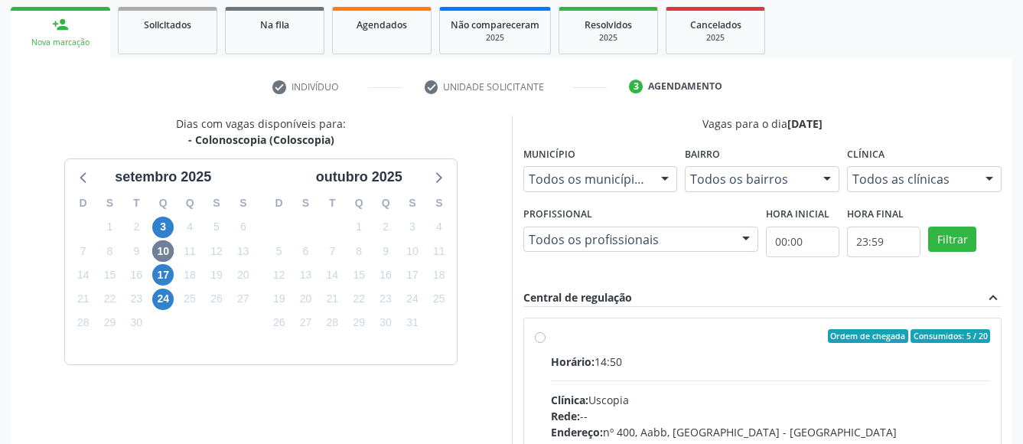
click at [551, 337] on label "Ordem de chegada Consumidos: 5 / 20 Horário: 14:50 Clínica: Uscopia Rede: -- En…" at bounding box center [771, 446] width 440 height 235
click at [541, 337] on input "Ordem de chegada Consumidos: 5 / 20 Horário: 14:50 Clínica: Uscopia Rede: -- En…" at bounding box center [540, 336] width 11 height 14
radio input "true"
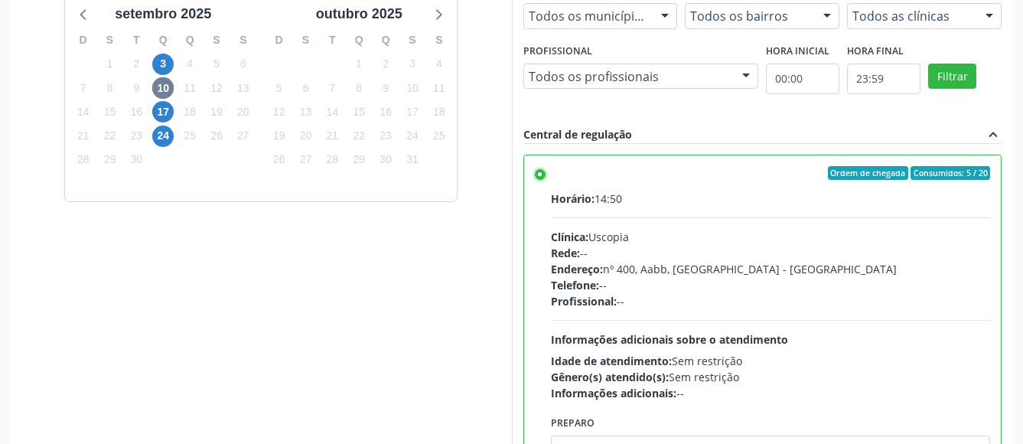
scroll to position [470, 0]
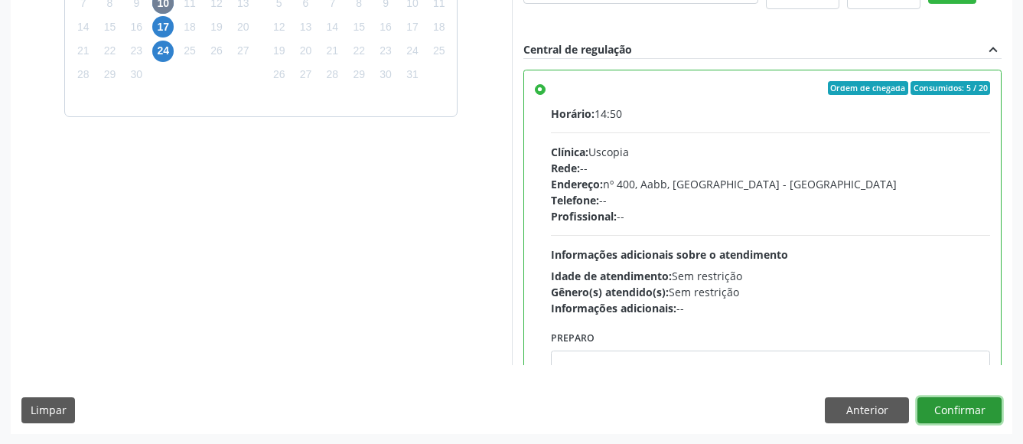
click at [968, 402] on button "Confirmar" at bounding box center [959, 410] width 84 height 26
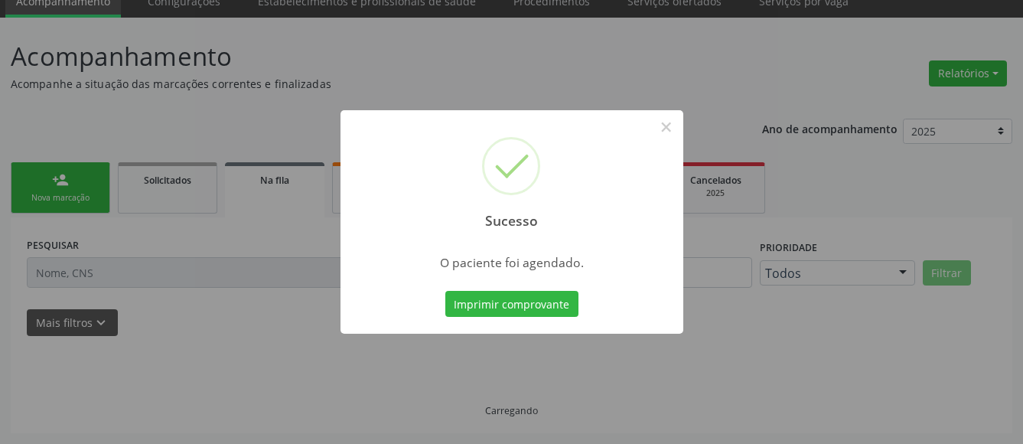
scroll to position [66, 0]
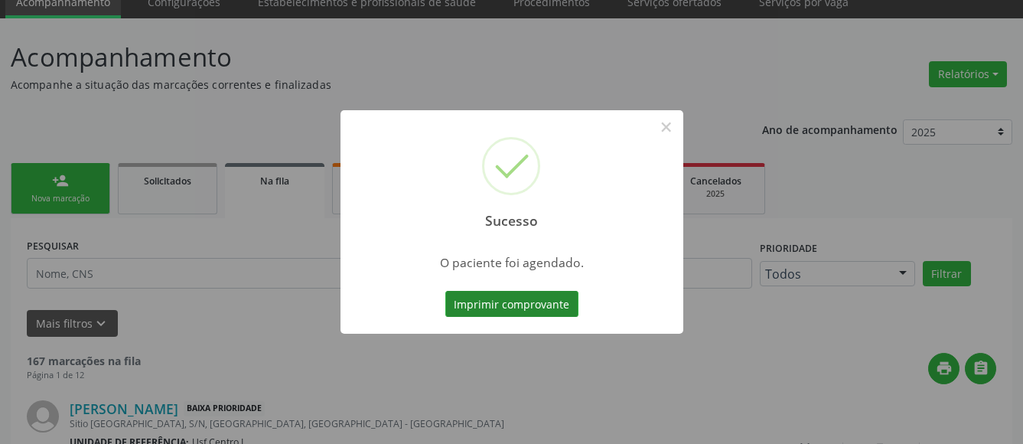
click at [528, 302] on button "Imprimir comprovante" at bounding box center [511, 304] width 133 height 26
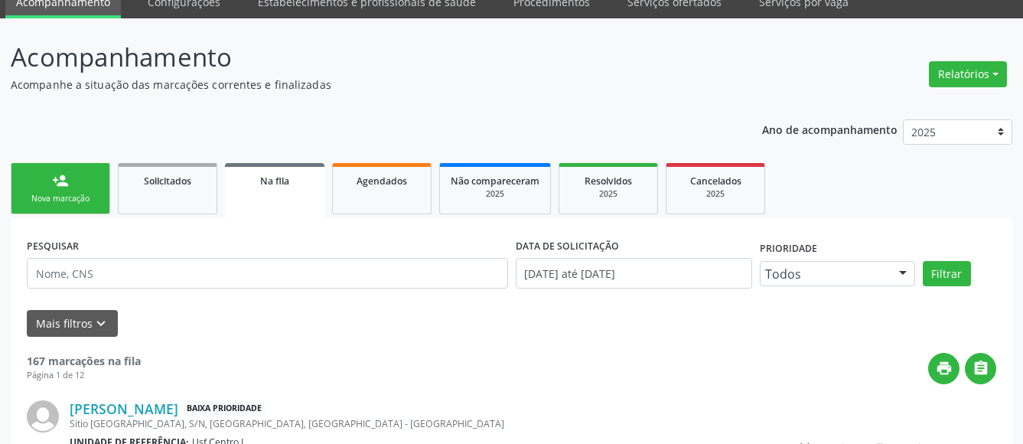
scroll to position [65, 0]
